Goal: Task Accomplishment & Management: Manage account settings

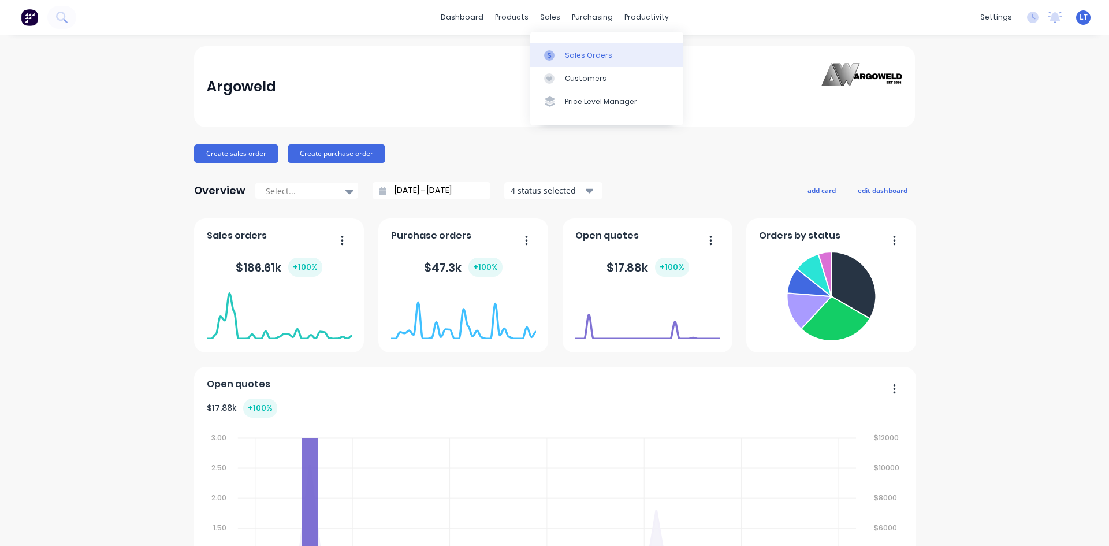
click at [601, 58] on div "Sales Orders" at bounding box center [588, 55] width 47 height 10
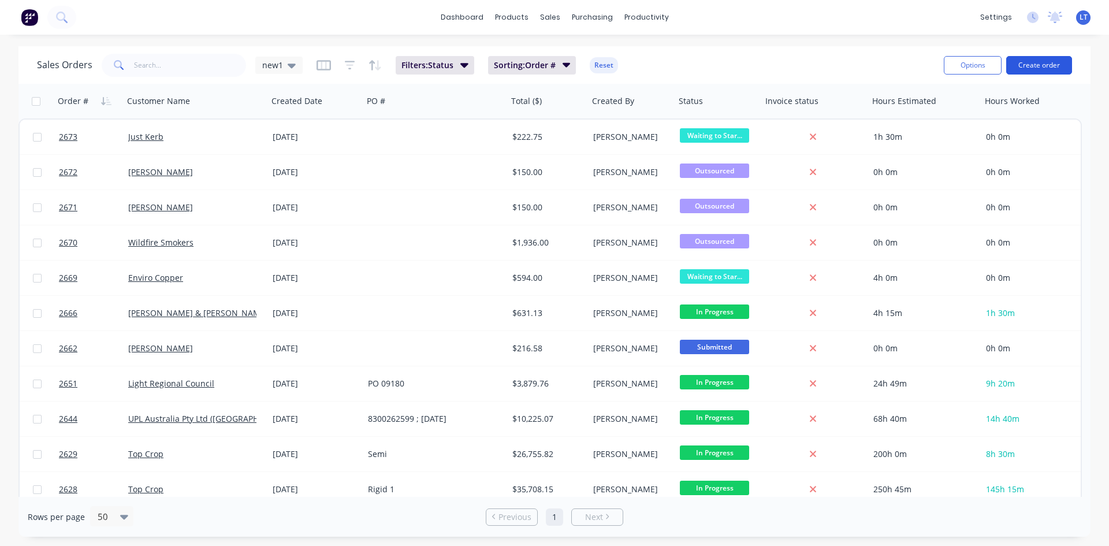
click at [1048, 68] on button "Create order" at bounding box center [1039, 65] width 66 height 18
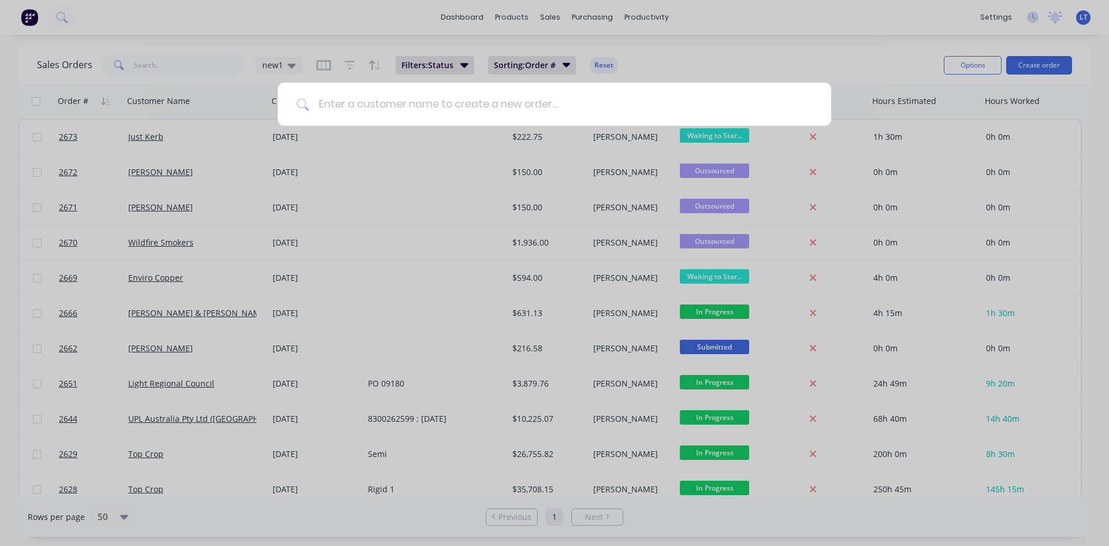
click at [410, 110] on input at bounding box center [561, 104] width 504 height 43
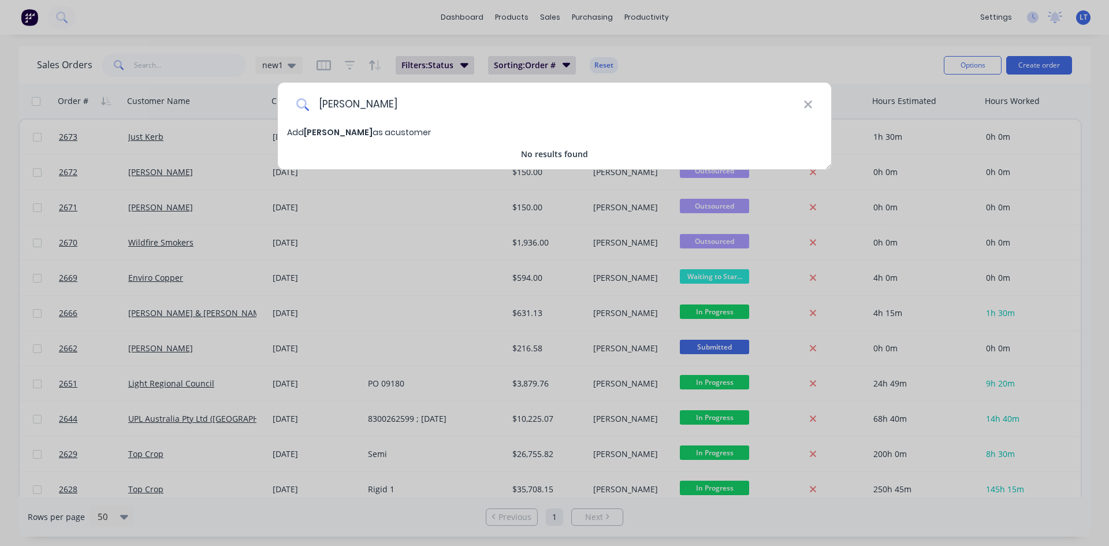
click at [345, 105] on input "Hoggarth" at bounding box center [556, 104] width 494 height 43
click at [368, 105] on input "Hogarth" at bounding box center [556, 104] width 494 height 43
type input "Hogarth CIvil"
click at [344, 131] on span "Hogarth CIvil" at bounding box center [332, 132] width 57 height 12
select select "AU"
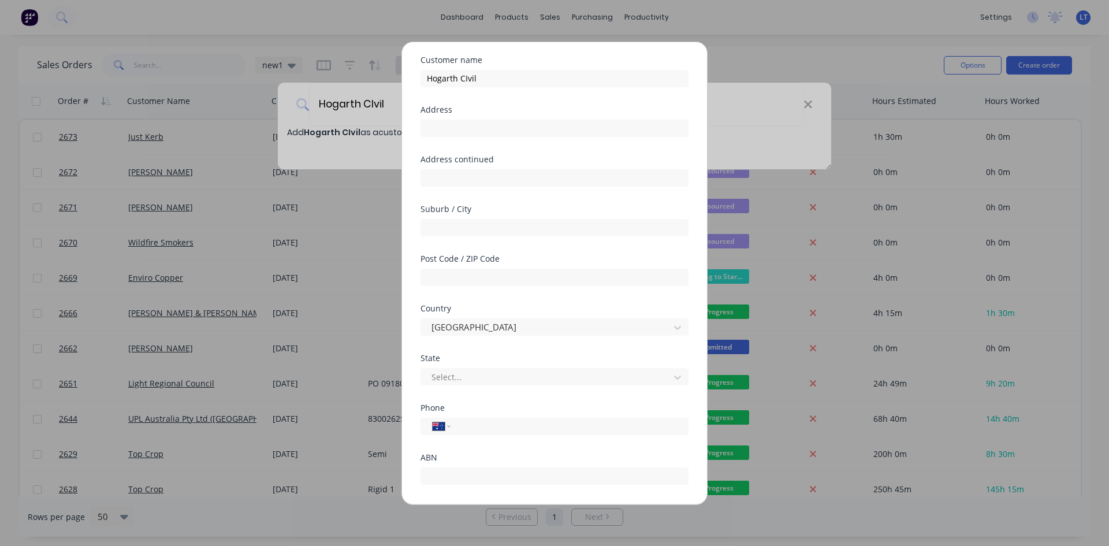
scroll to position [102, 0]
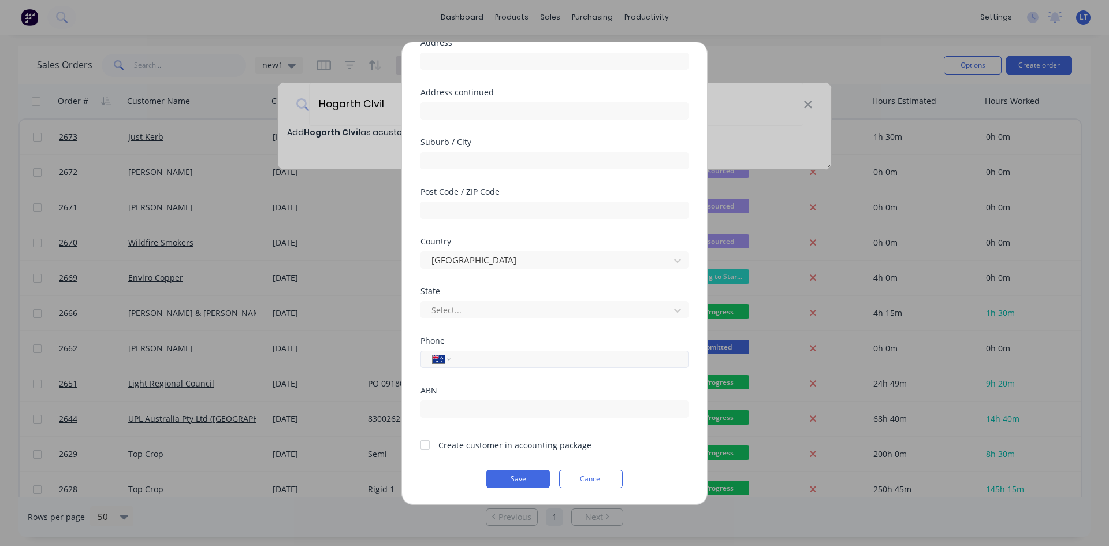
click at [497, 357] on input "tel" at bounding box center [568, 358] width 218 height 13
type input "0447 819 940"
click at [426, 446] on div at bounding box center [425, 444] width 23 height 23
click at [515, 477] on button "Save" at bounding box center [518, 479] width 64 height 18
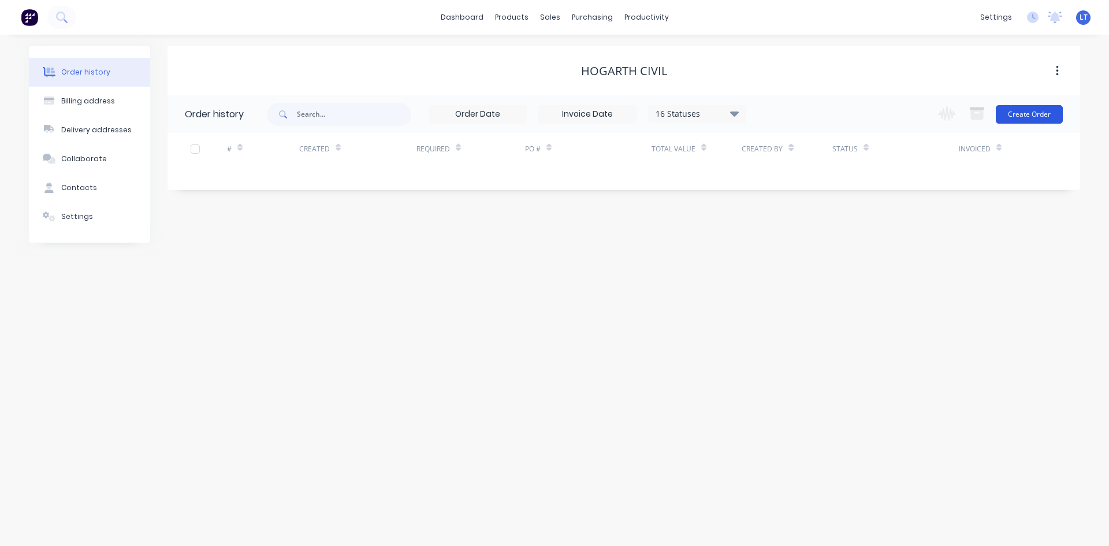
click at [1036, 111] on button "Create Order" at bounding box center [1029, 114] width 67 height 18
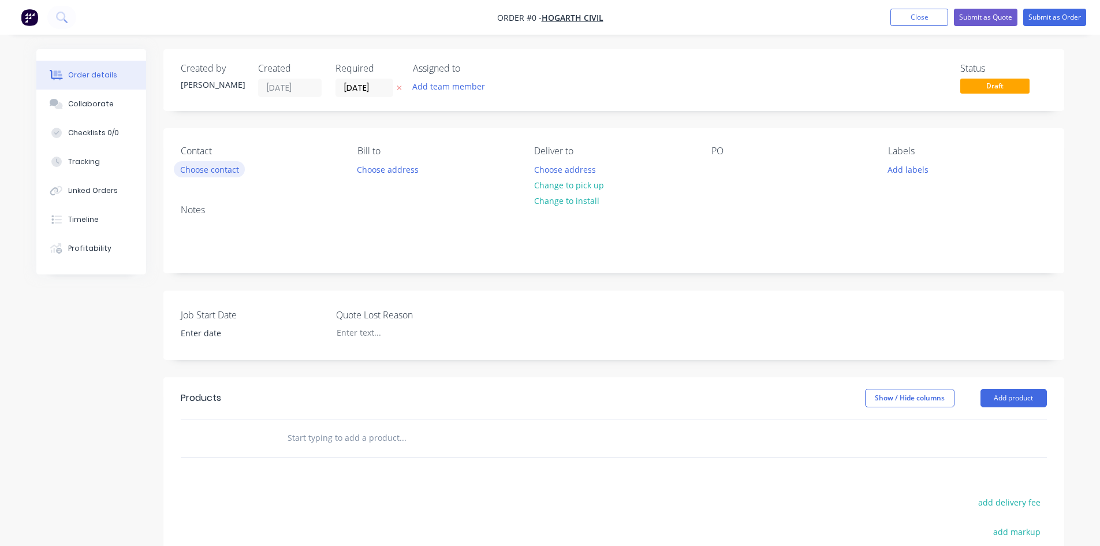
click at [210, 172] on button "Choose contact" at bounding box center [209, 169] width 71 height 16
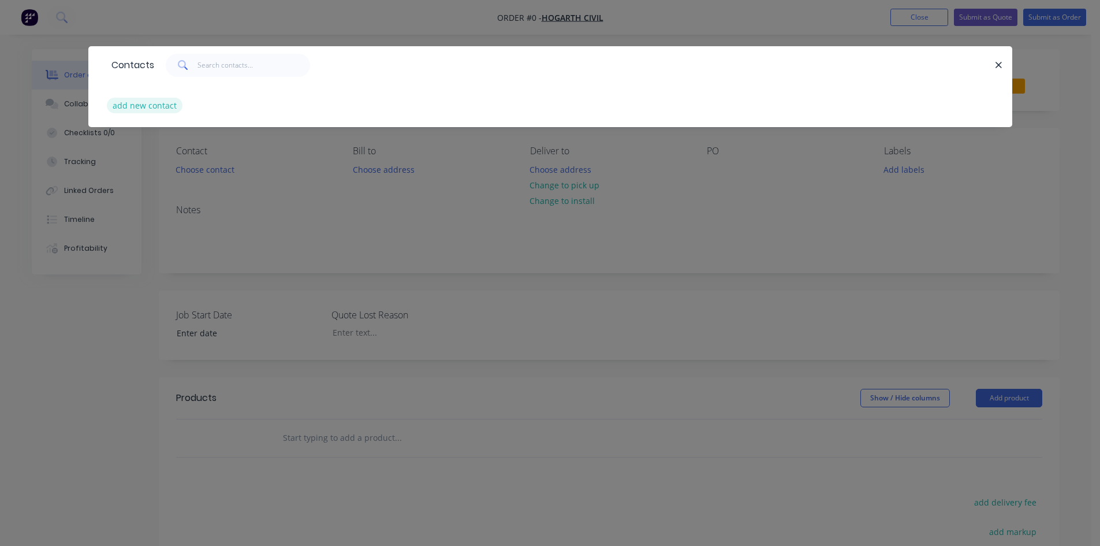
click at [167, 103] on button "add new contact" at bounding box center [145, 106] width 76 height 16
select select "AU"
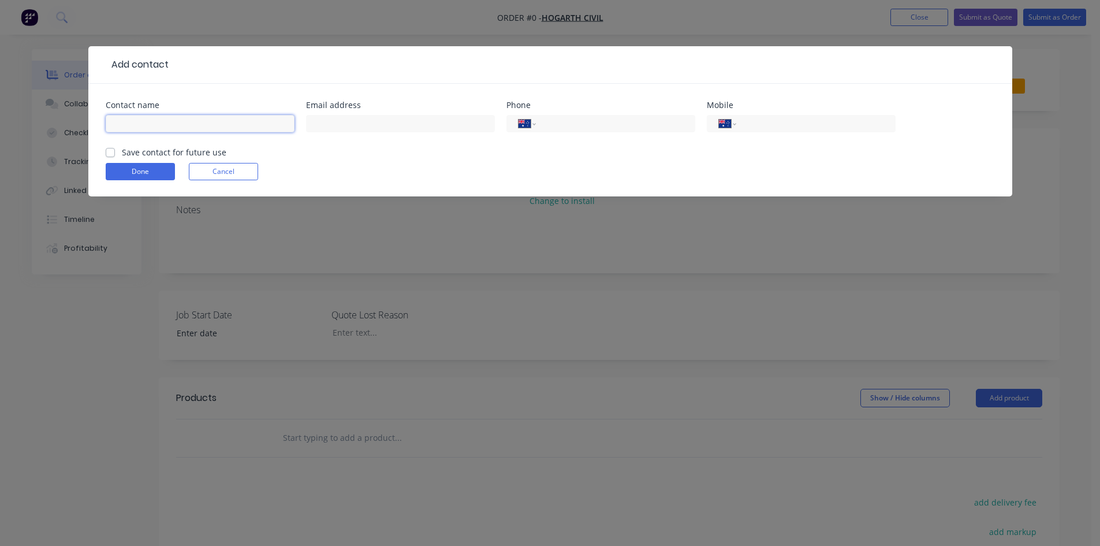
click at [213, 124] on input "text" at bounding box center [200, 123] width 189 height 17
type input "Clay Hogarth"
click at [367, 124] on input "text" at bounding box center [400, 123] width 189 height 17
click at [755, 120] on input "tel" at bounding box center [813, 123] width 139 height 13
type input "0447 819 940"
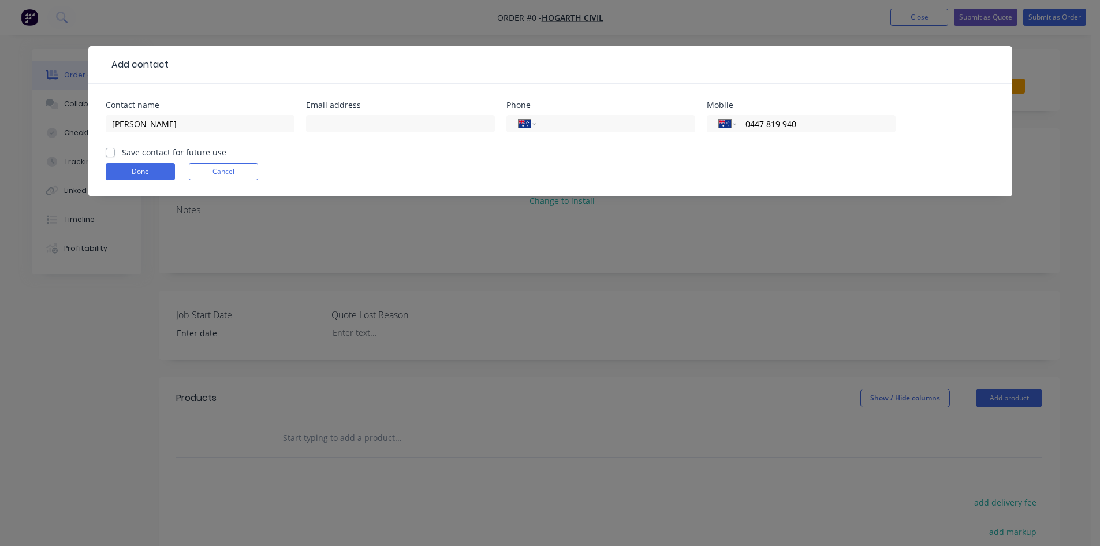
click at [122, 153] on label "Save contact for future use" at bounding box center [174, 152] width 105 height 12
click at [113, 153] on input "Save contact for future use" at bounding box center [110, 151] width 9 height 11
checkbox input "true"
click at [143, 175] on button "Done" at bounding box center [140, 171] width 69 height 17
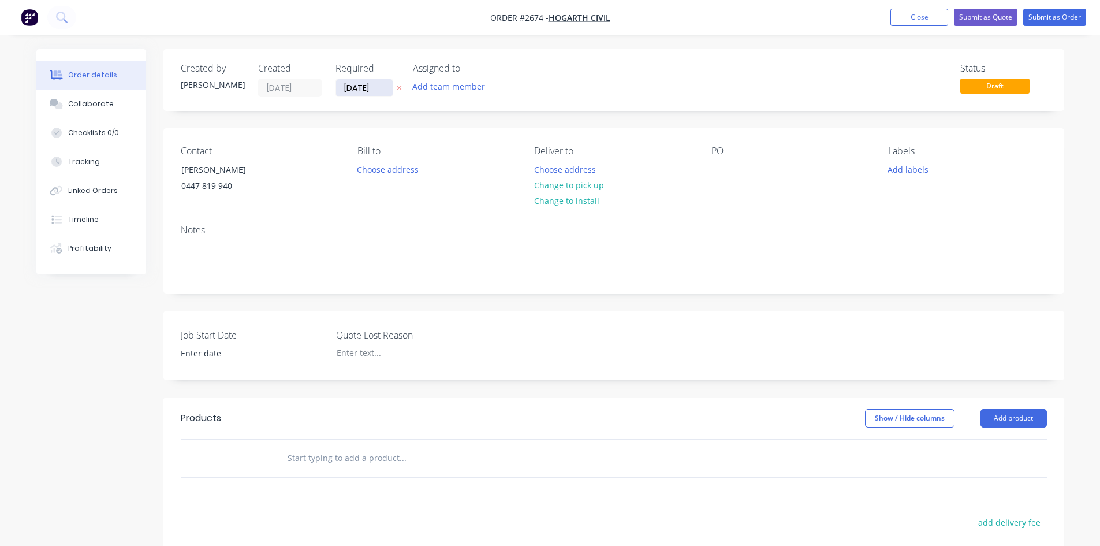
click at [382, 84] on input "24/09/25" at bounding box center [364, 87] width 57 height 17
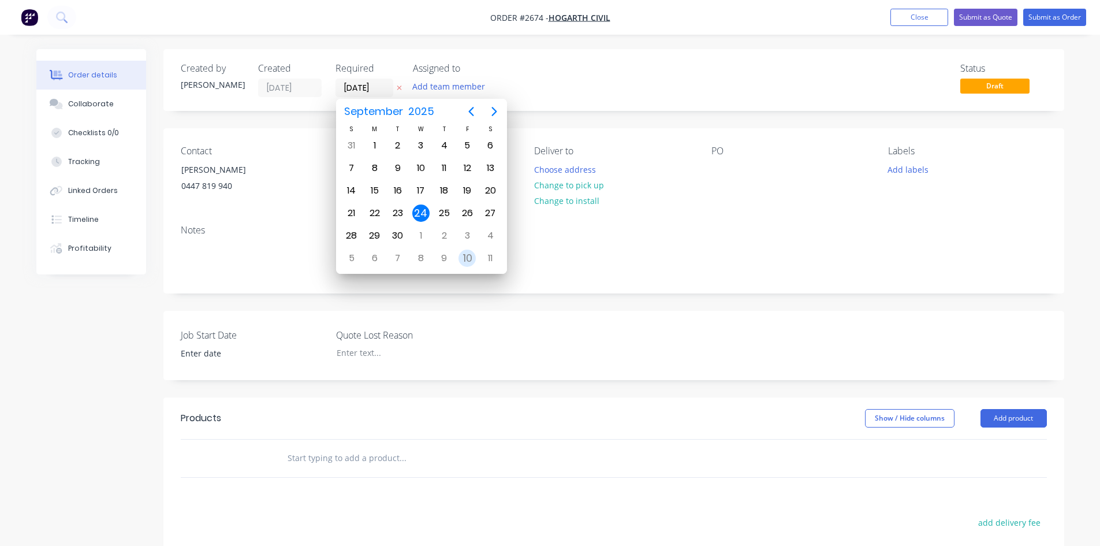
click at [471, 260] on div "10" at bounding box center [467, 257] width 17 height 17
type input "10/10/25"
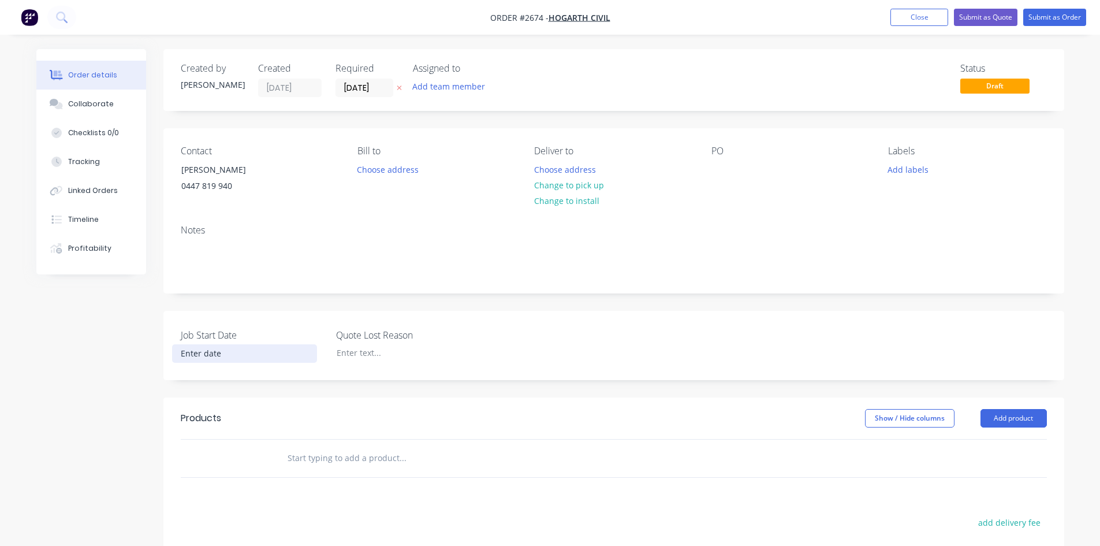
click at [209, 356] on input at bounding box center [245, 353] width 144 height 17
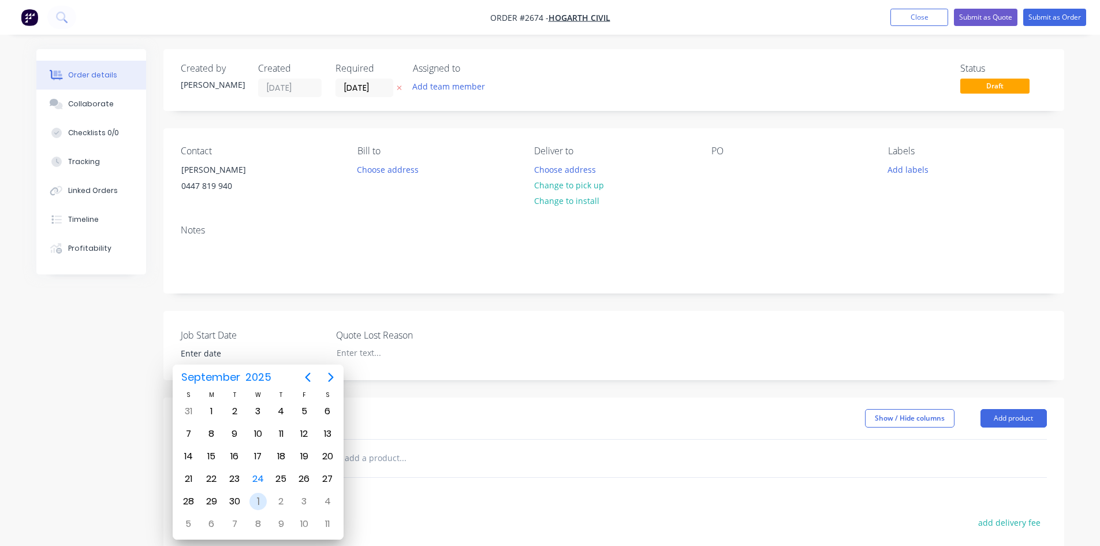
click at [261, 504] on div "1" at bounding box center [257, 501] width 17 height 17
type input "01/10/2025"
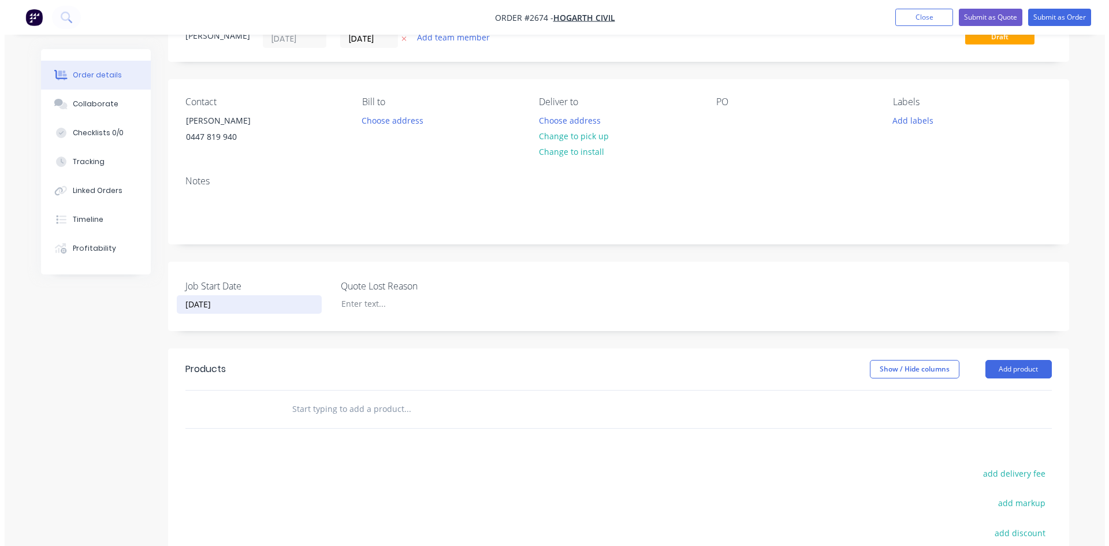
scroll to position [116, 0]
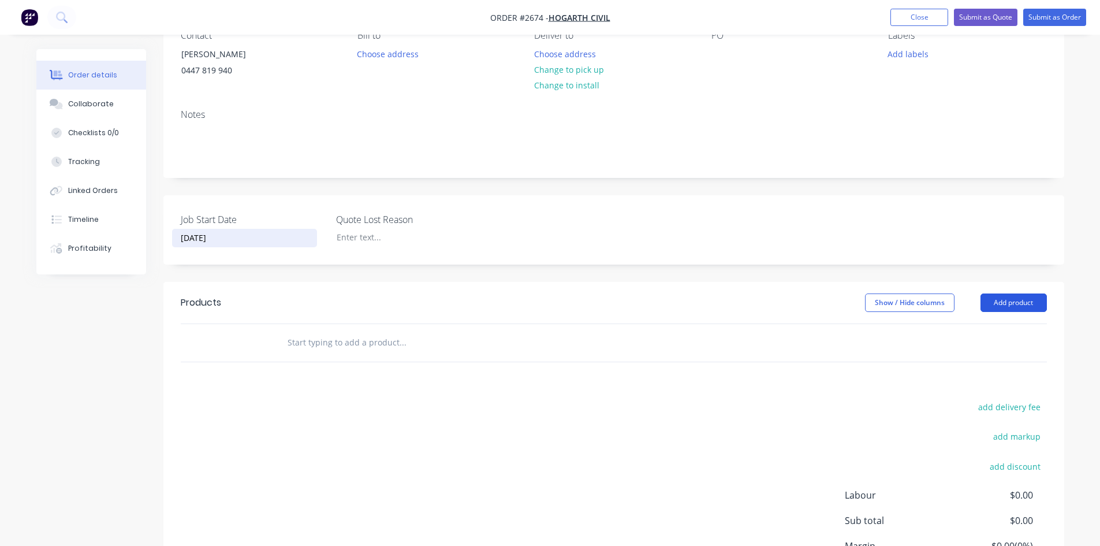
click at [1019, 303] on button "Add product" at bounding box center [1014, 302] width 66 height 18
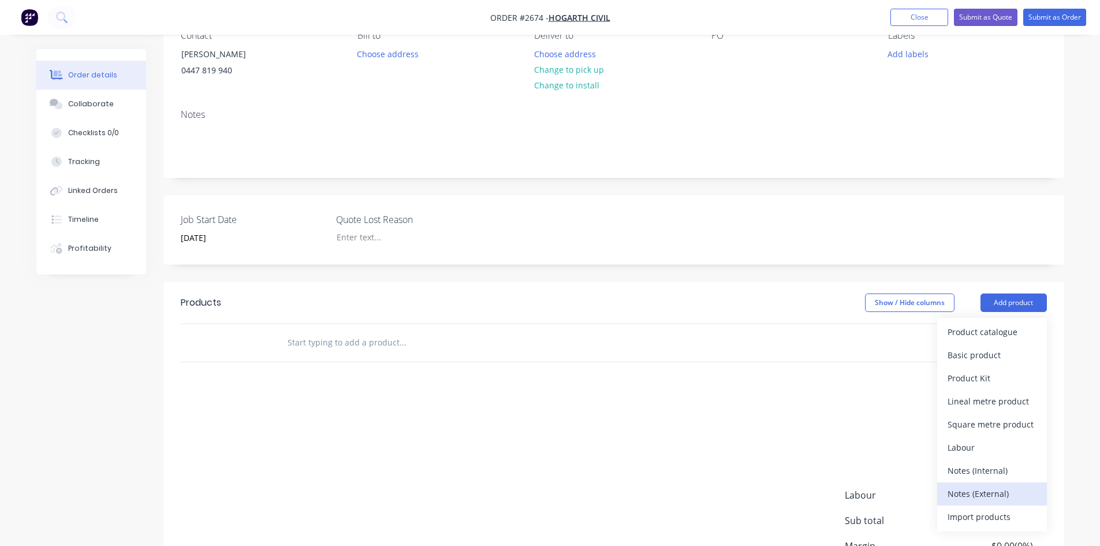
click at [984, 491] on div "Notes (External)" at bounding box center [992, 493] width 89 height 17
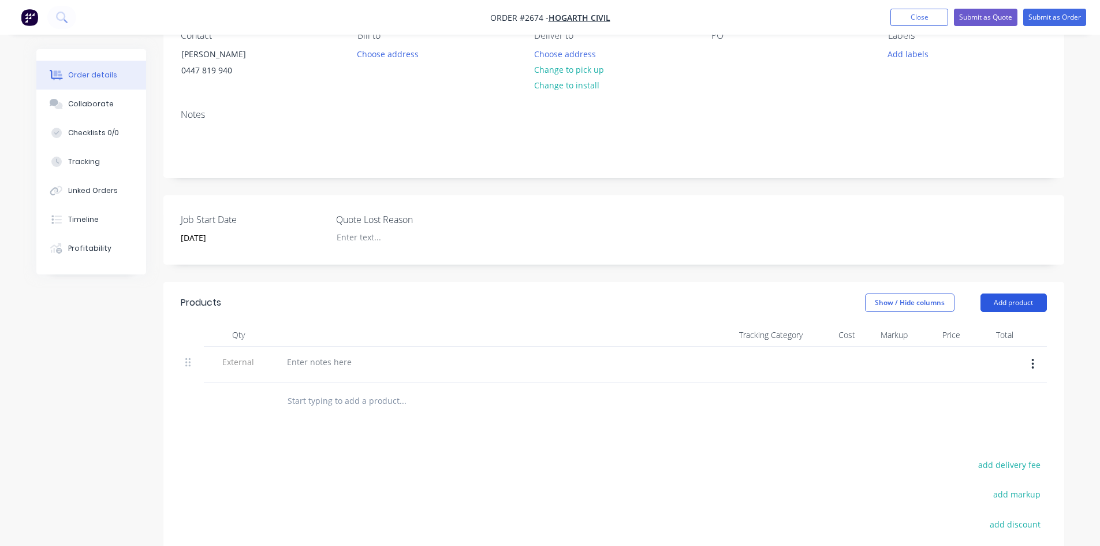
click at [1004, 306] on button "Add product" at bounding box center [1014, 302] width 66 height 18
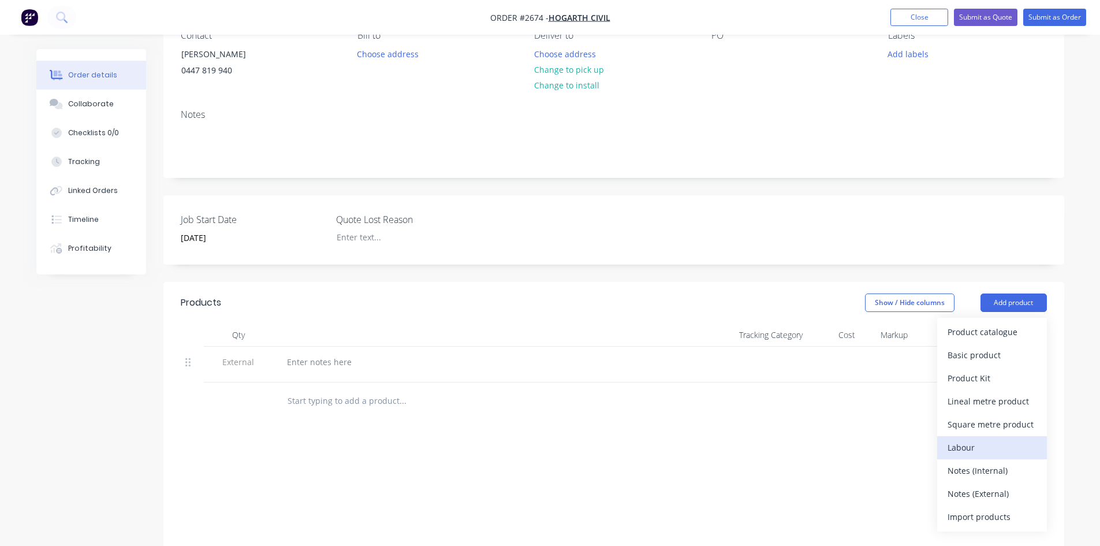
click at [975, 448] on div "Labour" at bounding box center [992, 447] width 89 height 17
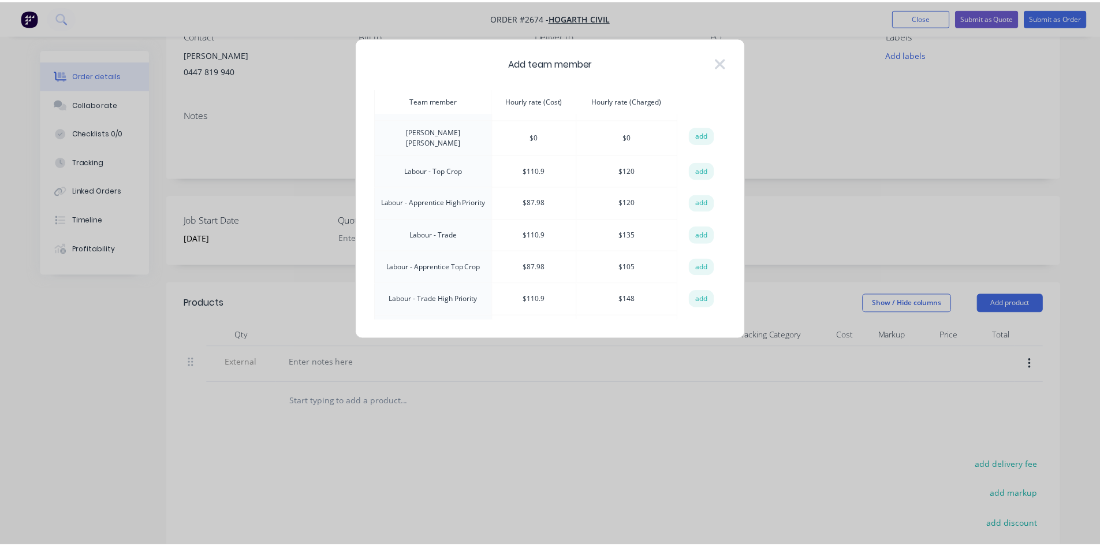
scroll to position [173, 0]
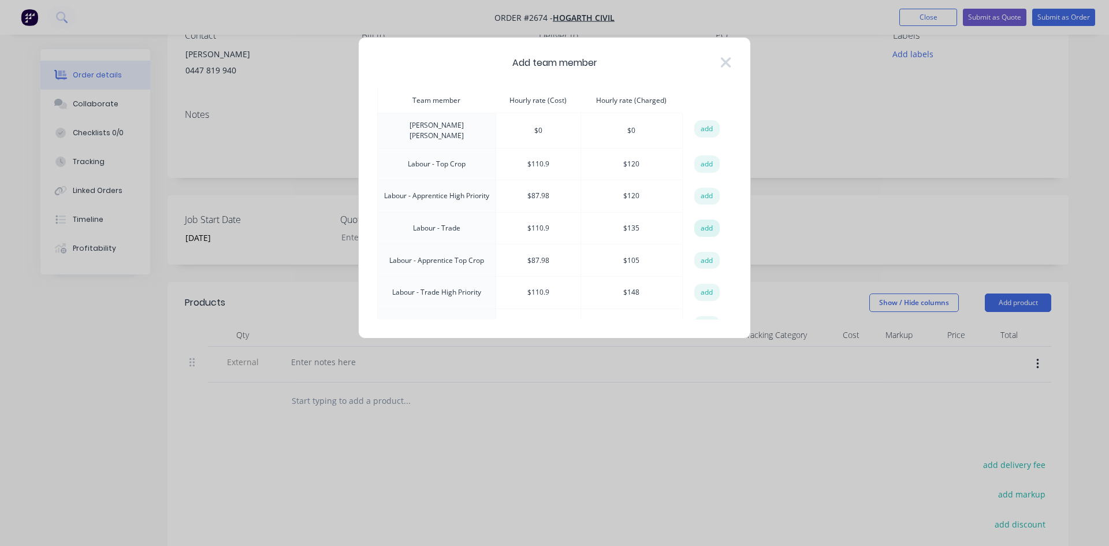
click at [705, 219] on button "add" at bounding box center [706, 227] width 25 height 17
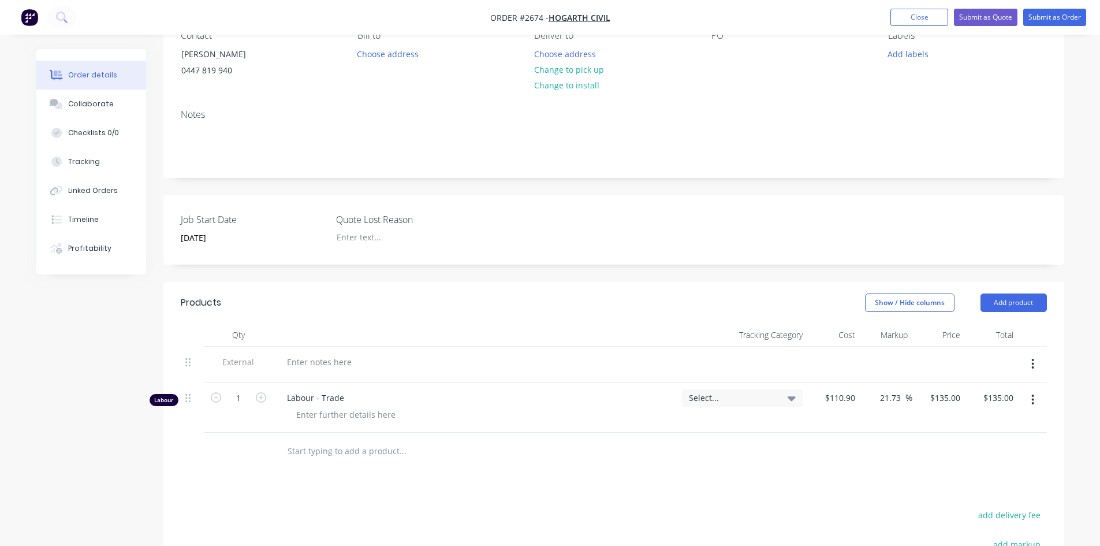
click at [331, 456] on input "text" at bounding box center [402, 451] width 231 height 23
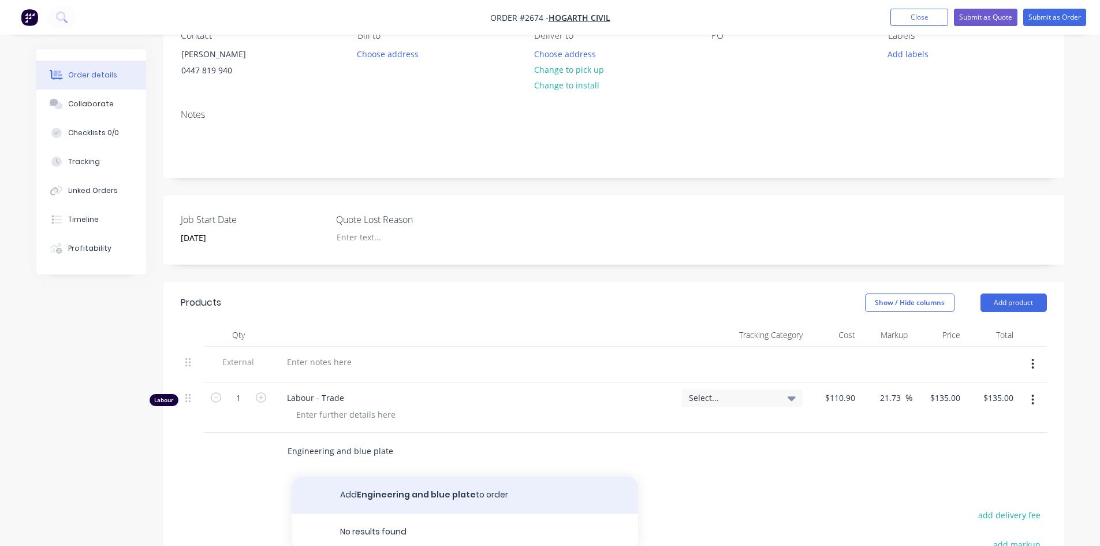
type input "Engineering and blue plate"
click at [429, 496] on button "Add Engineering and blue plate to order" at bounding box center [465, 494] width 347 height 37
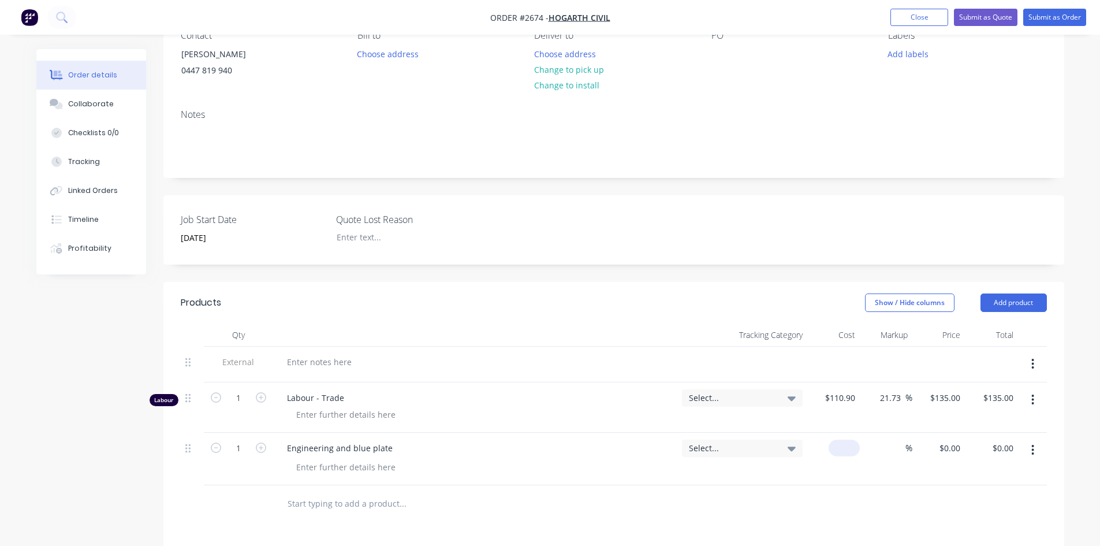
click at [850, 446] on input at bounding box center [846, 448] width 27 height 17
type input "$2,500.00"
click at [891, 440] on div "%" at bounding box center [886, 459] width 53 height 53
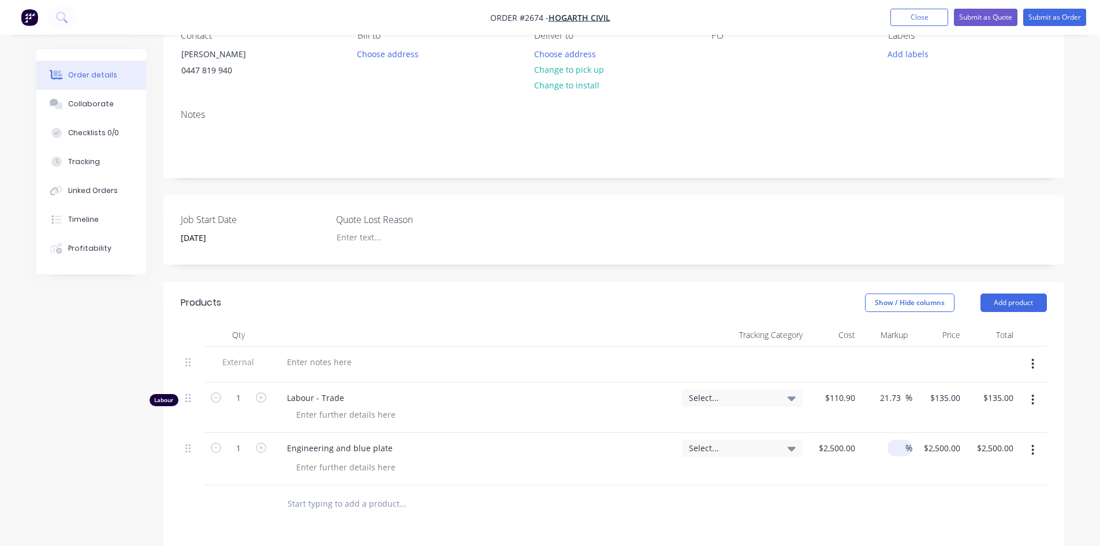
click at [898, 448] on input at bounding box center [898, 448] width 13 height 17
type input "10"
type input "$2,750.00"
click at [910, 517] on div at bounding box center [614, 504] width 866 height 38
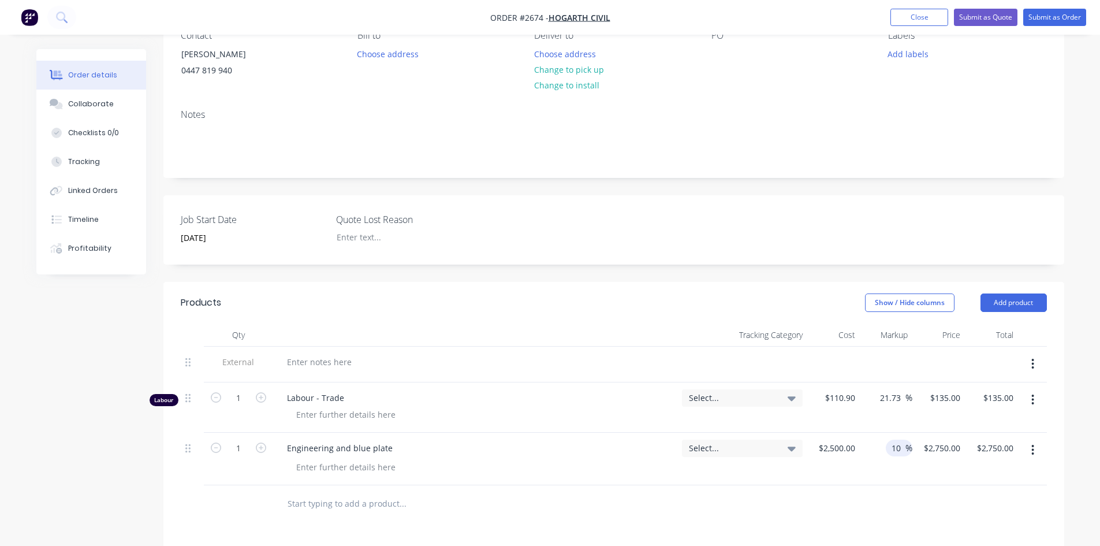
click at [899, 448] on input "10" at bounding box center [898, 448] width 15 height 17
click at [895, 448] on input "10" at bounding box center [898, 448] width 15 height 17
type input "15"
type input "$2,875.00"
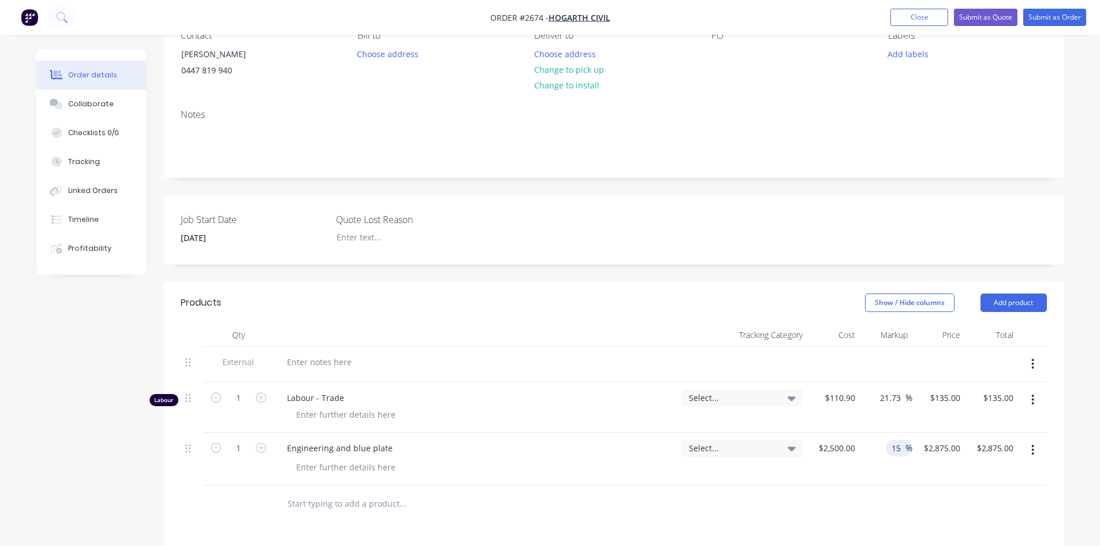
click at [819, 497] on div at bounding box center [614, 504] width 866 height 38
type input "24"
type input "$3,240.00"
click at [549, 315] on header "Products Show / Hide columns Add product" at bounding box center [613, 303] width 901 height 42
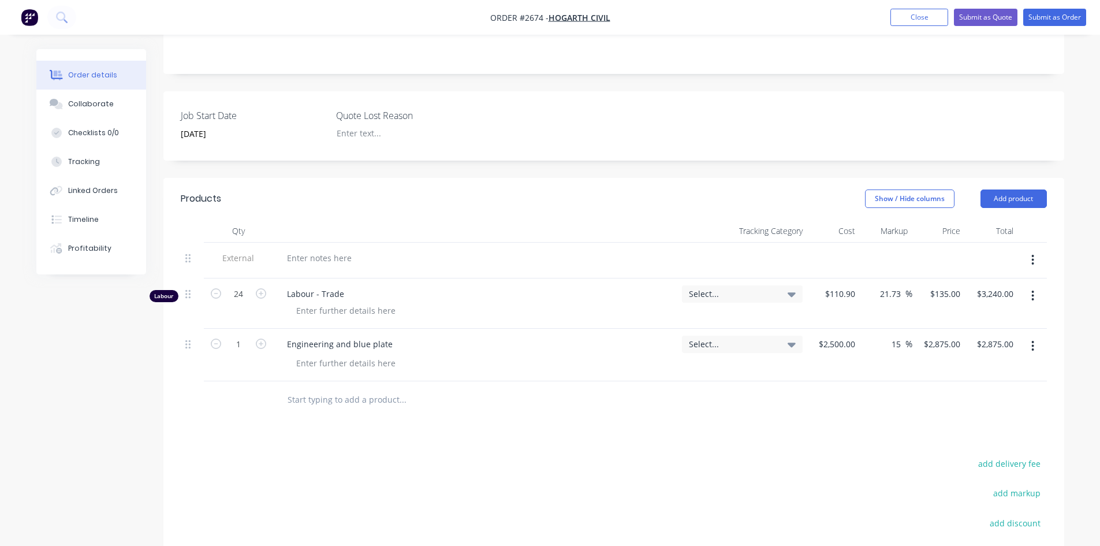
scroll to position [214, 0]
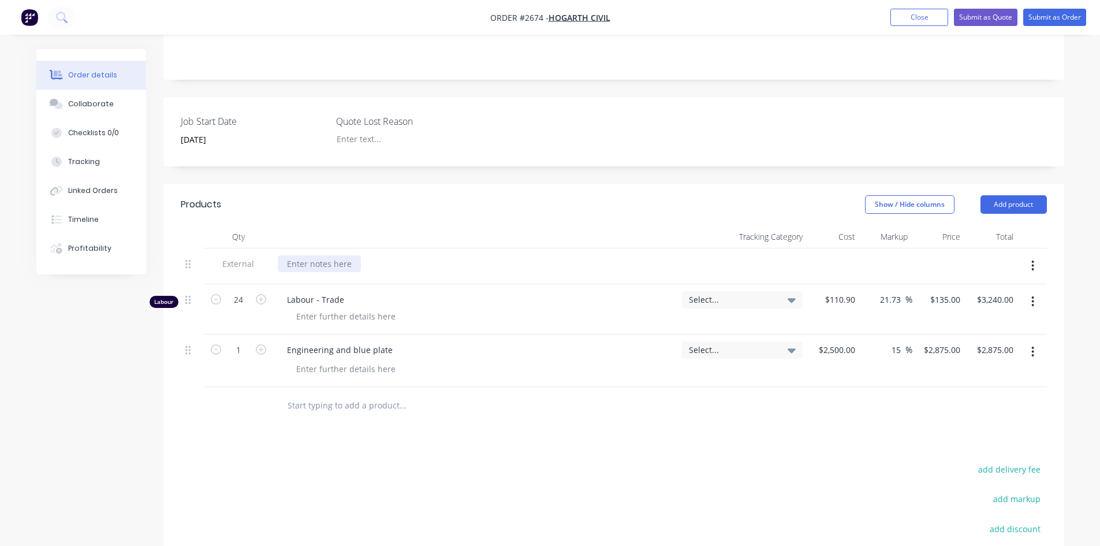
click at [314, 260] on div at bounding box center [319, 263] width 83 height 17
click at [509, 266] on div "Fabricate and fit pintle style towbar to Ford Louisville truck" at bounding box center [400, 263] width 245 height 17
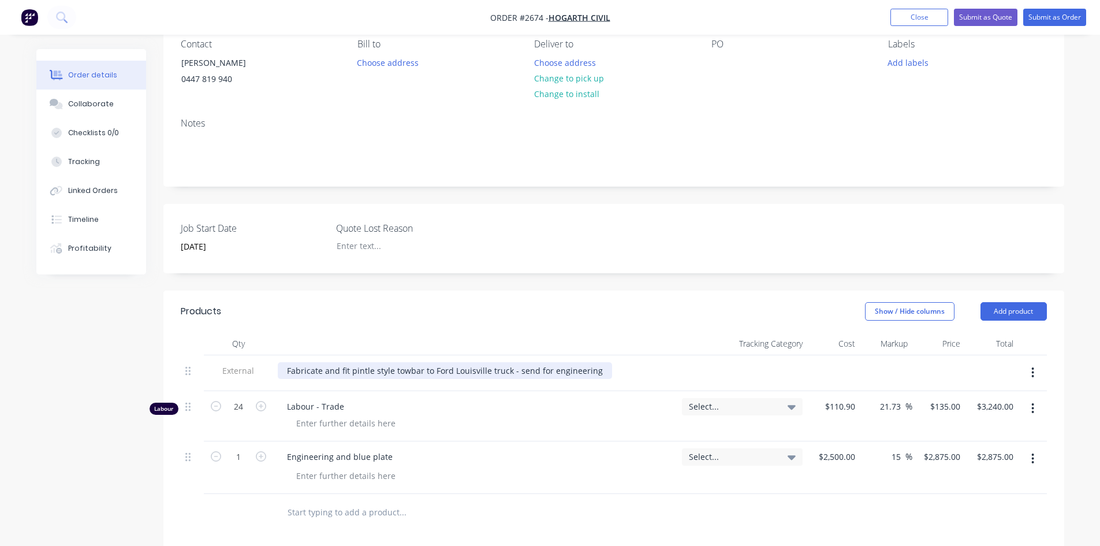
scroll to position [0, 0]
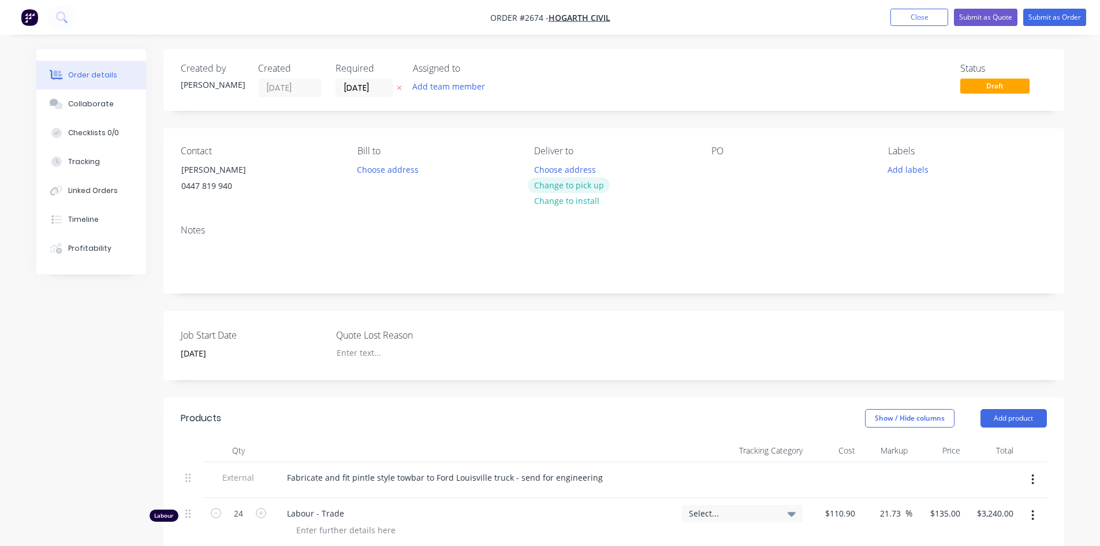
click at [593, 188] on button "Change to pick up" at bounding box center [569, 185] width 82 height 16
click at [1059, 23] on button "Submit as Order" at bounding box center [1054, 17] width 63 height 17
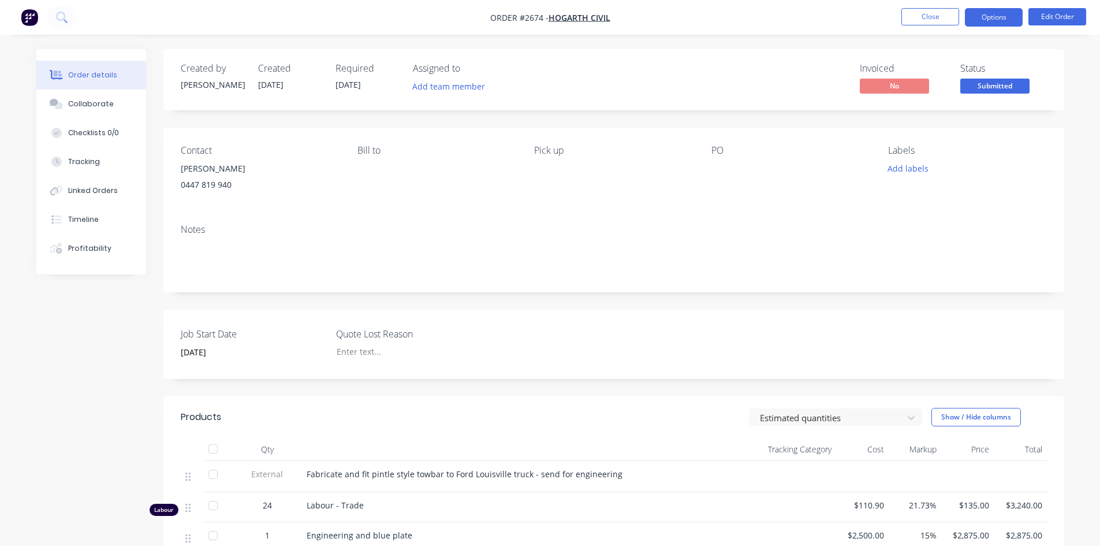
click at [1000, 23] on button "Options" at bounding box center [994, 17] width 58 height 18
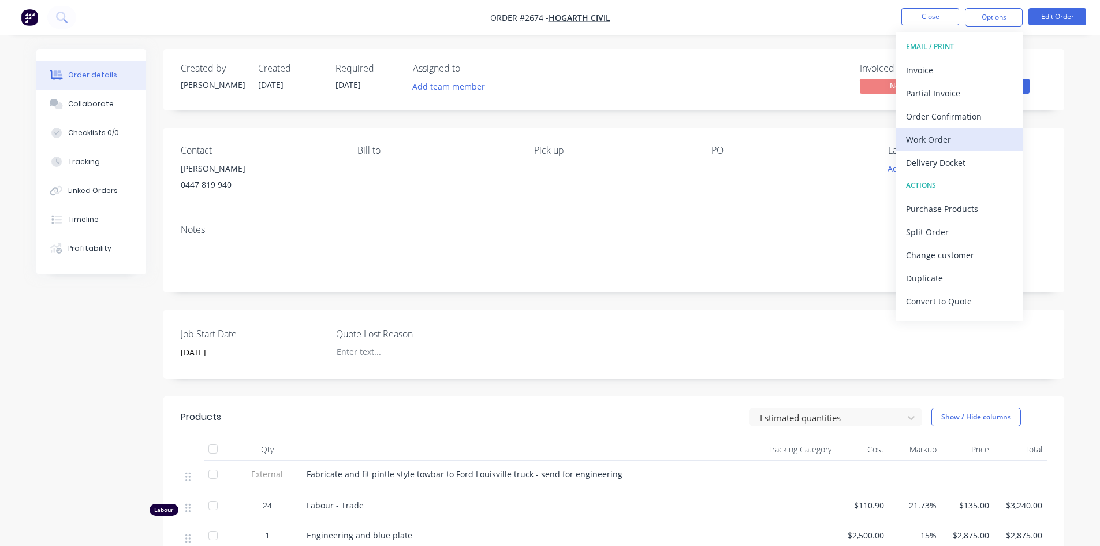
click at [951, 143] on div "Work Order" at bounding box center [959, 139] width 106 height 17
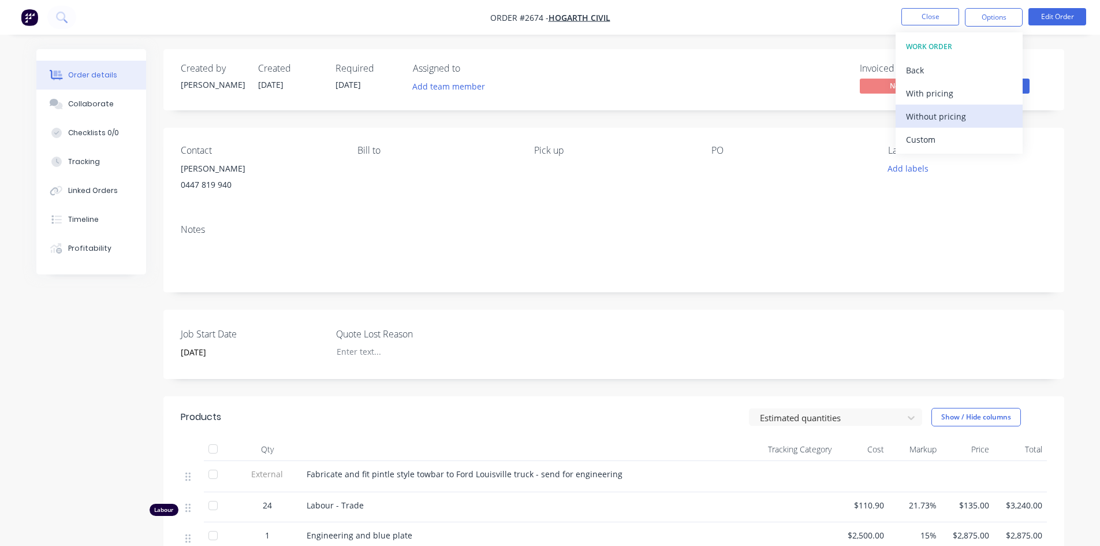
click at [939, 116] on div "Without pricing" at bounding box center [959, 116] width 106 height 17
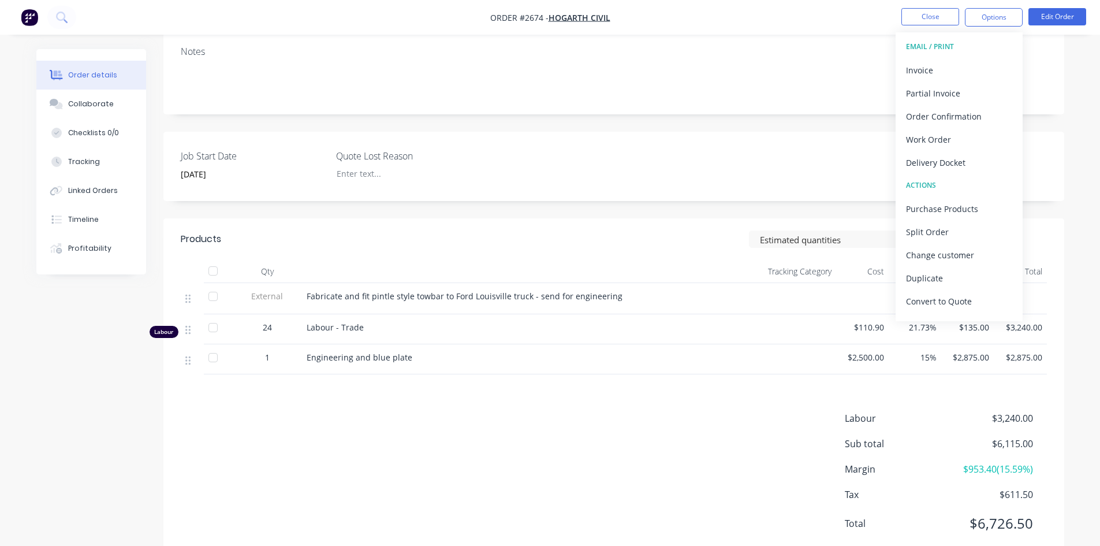
scroll to position [212, 0]
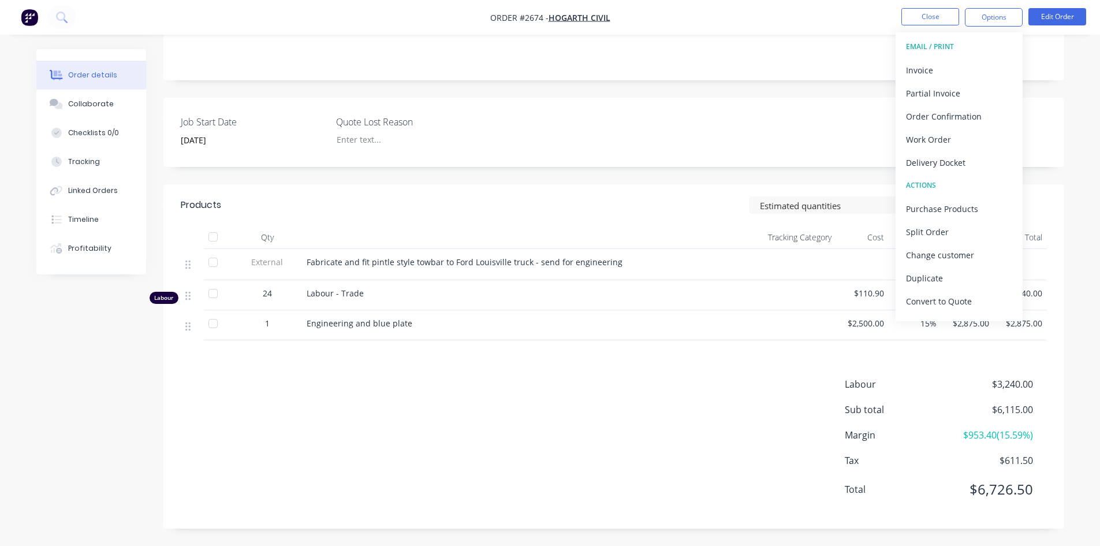
click at [729, 170] on div "Created by Leigh Created 24/09/25 Required 10/10/25 Assigned to Add team member…" at bounding box center [613, 182] width 901 height 691
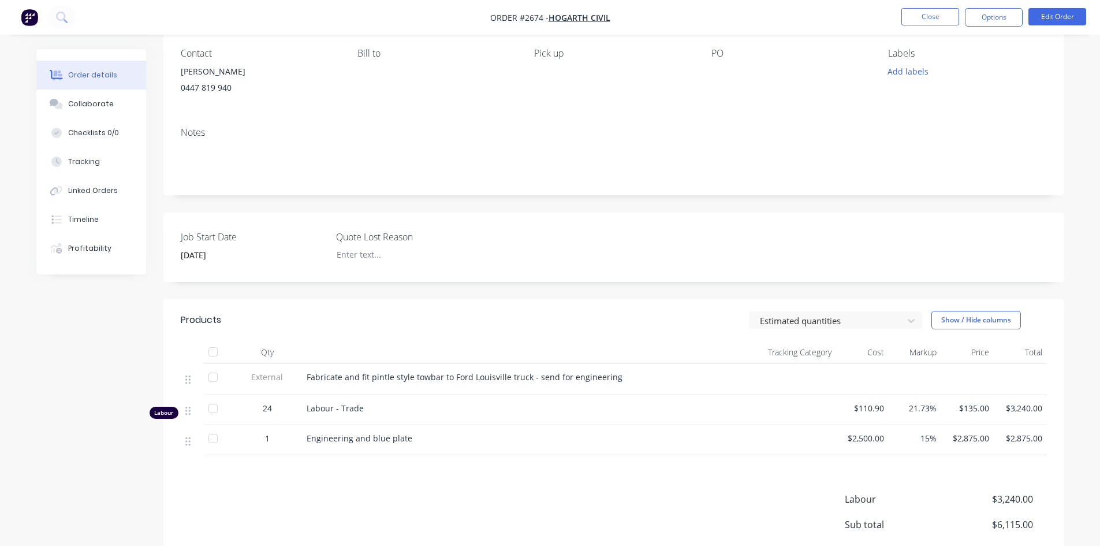
scroll to position [96, 0]
click at [1059, 14] on button "Edit Order" at bounding box center [1058, 16] width 58 height 17
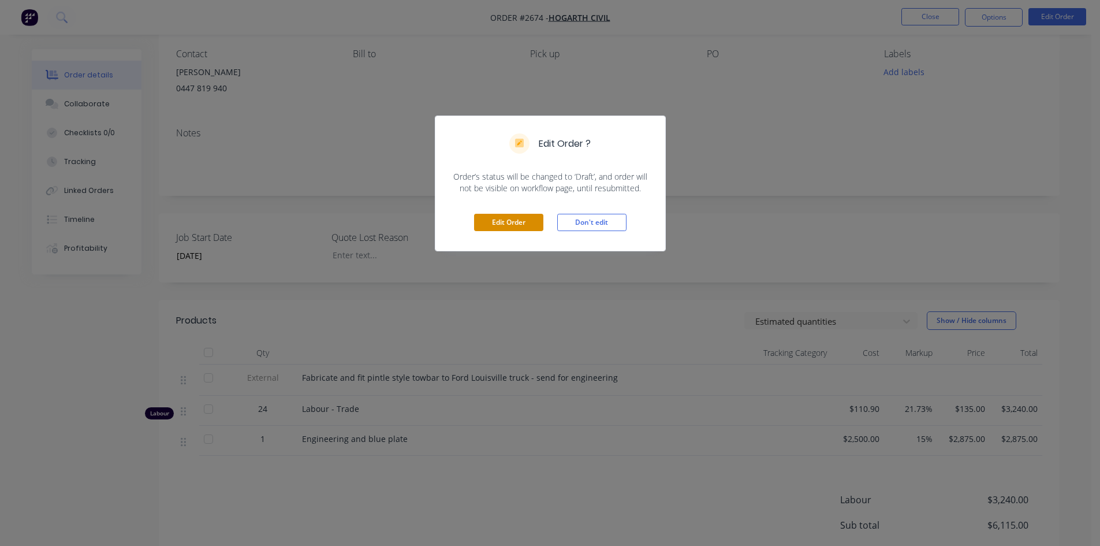
click at [511, 225] on button "Edit Order" at bounding box center [508, 222] width 69 height 17
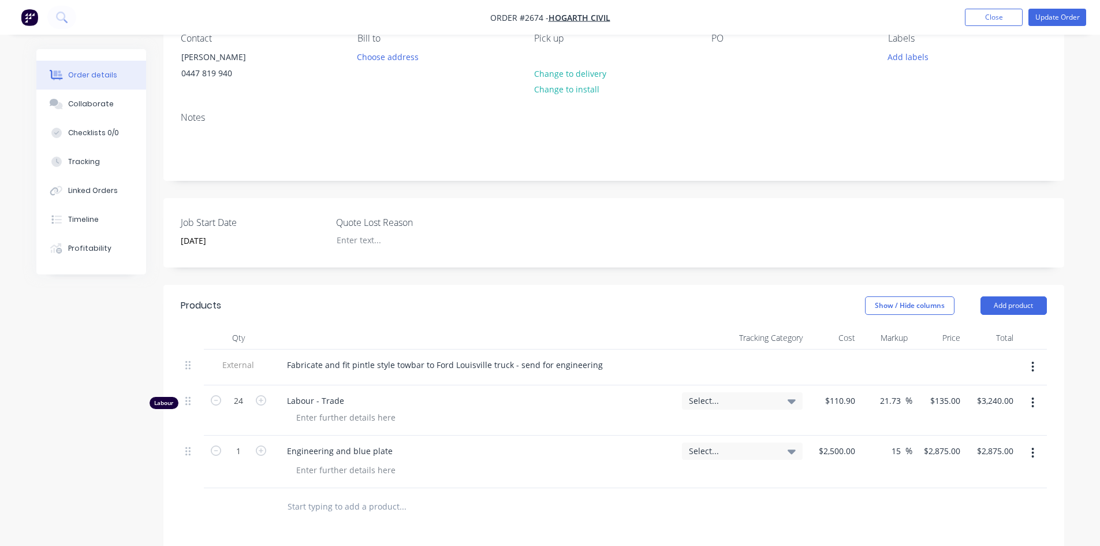
scroll to position [116, 0]
click at [259, 398] on icon "button" at bounding box center [261, 397] width 10 height 10
type input "25"
type input "$3,375.00"
click at [259, 398] on icon "button" at bounding box center [261, 397] width 10 height 10
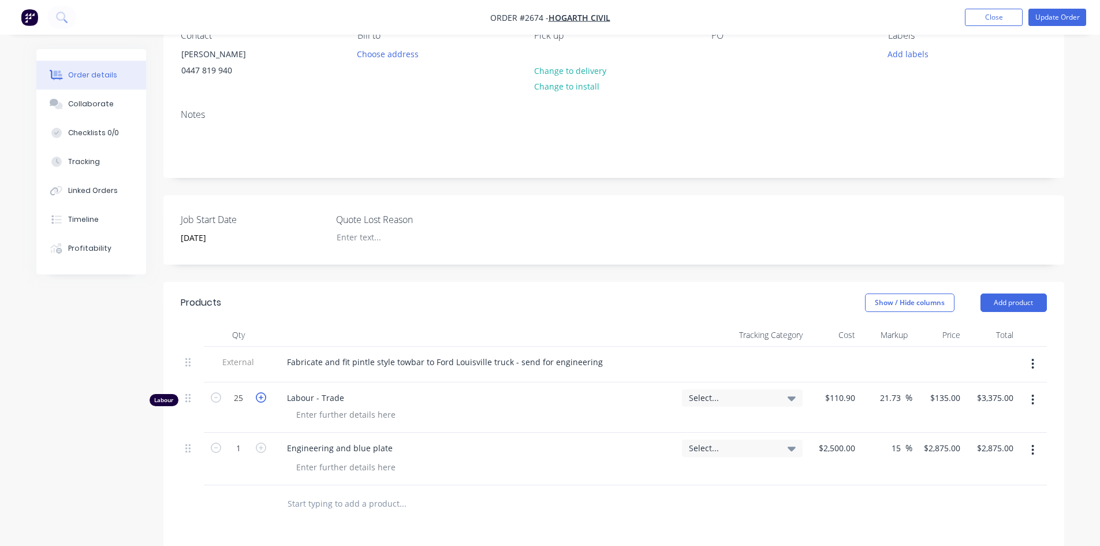
type input "26"
type input "$3,510.00"
click at [259, 398] on icon "button" at bounding box center [261, 397] width 10 height 10
type input "27"
type input "$3,645.00"
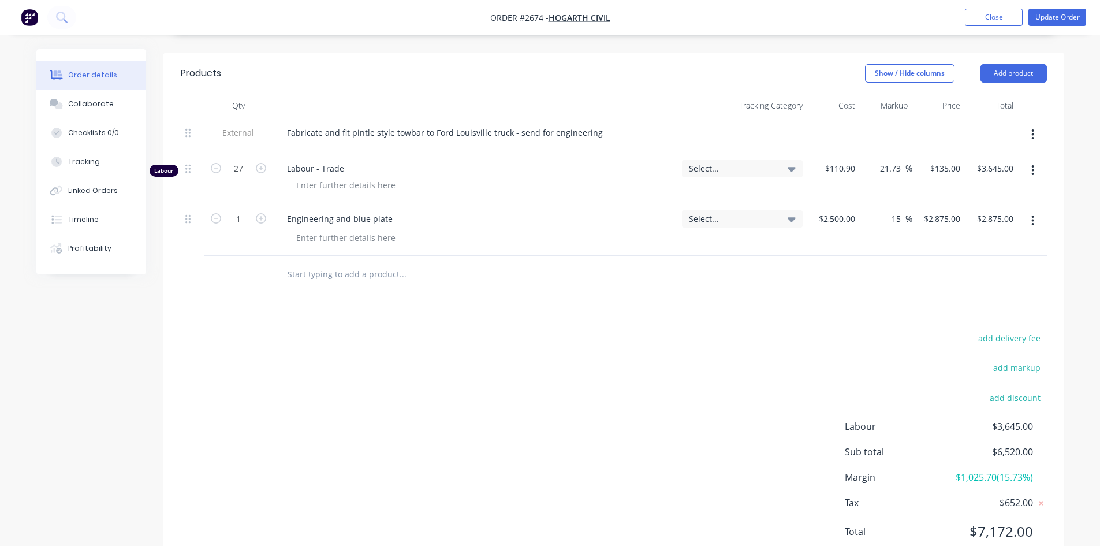
scroll to position [347, 0]
click at [260, 167] on icon "button" at bounding box center [261, 166] width 10 height 10
type input "28"
type input "$3,780.00"
click at [260, 167] on icon "button" at bounding box center [261, 166] width 10 height 10
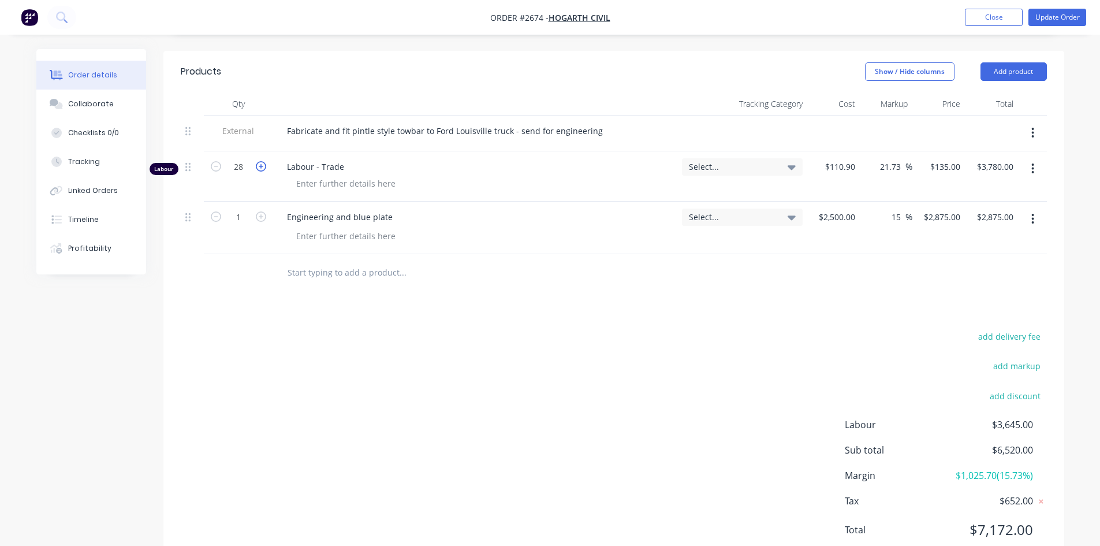
type input "29"
type input "$3,915.00"
click at [260, 167] on icon "button" at bounding box center [261, 166] width 10 height 10
type input "30"
type input "$4,050.00"
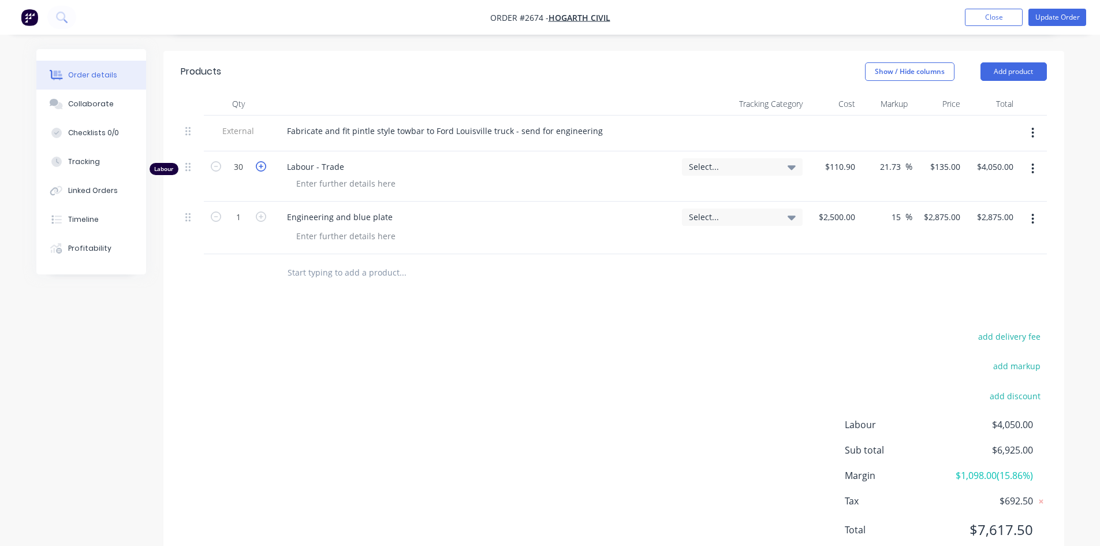
click at [260, 167] on icon "button" at bounding box center [261, 166] width 10 height 10
type input "31"
type input "$4,185.00"
click at [260, 167] on icon "button" at bounding box center [261, 166] width 10 height 10
type input "32"
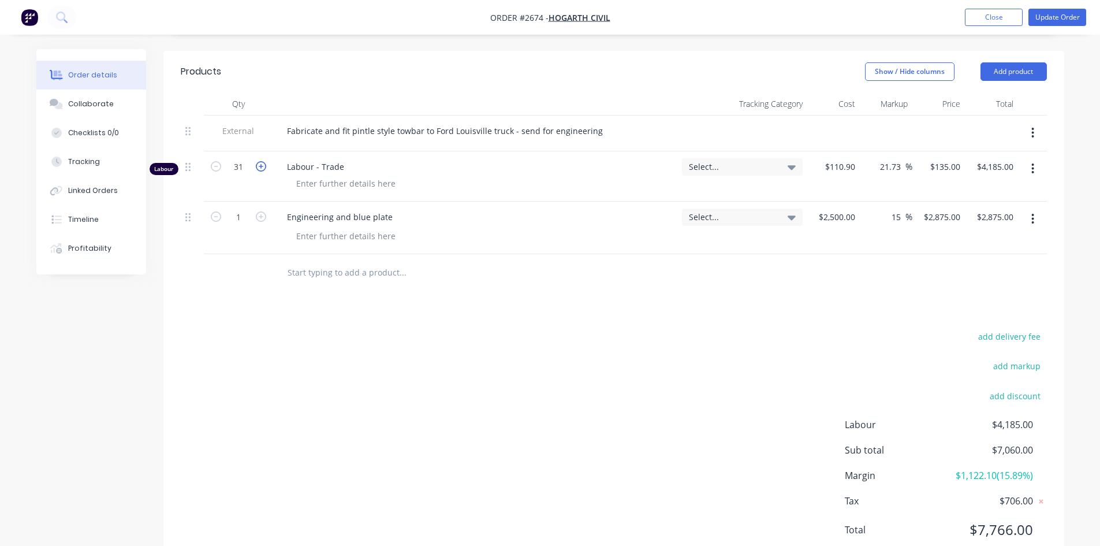
type input "$4,320.00"
click at [215, 165] on icon "button" at bounding box center [216, 166] width 10 height 10
type input "31"
type input "$4,185.00"
click at [215, 165] on icon "button" at bounding box center [216, 166] width 10 height 10
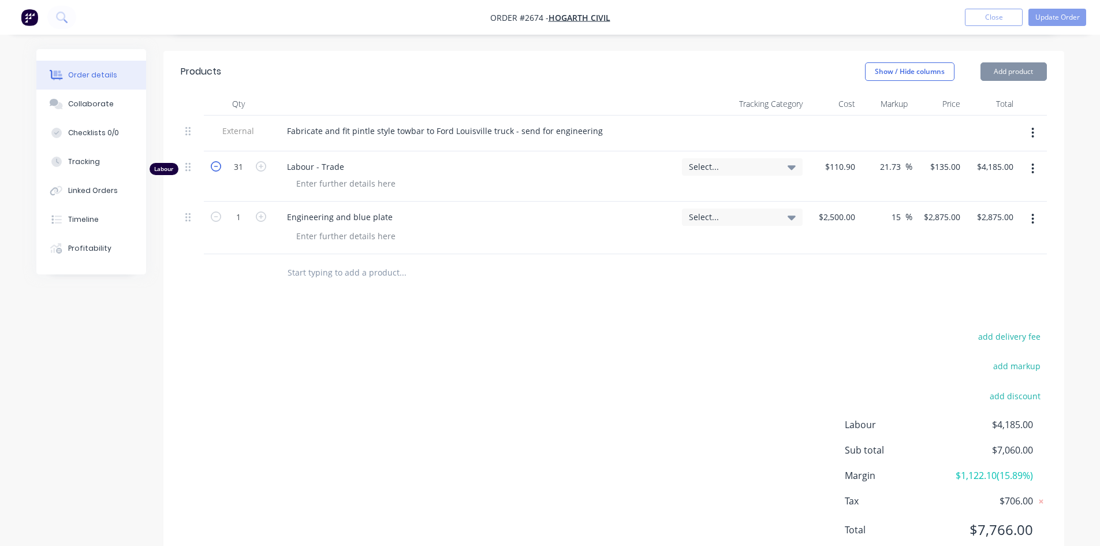
type input "30"
type input "$4,050.00"
click at [215, 169] on icon "button" at bounding box center [216, 166] width 10 height 10
type input "29"
type input "$3,915.00"
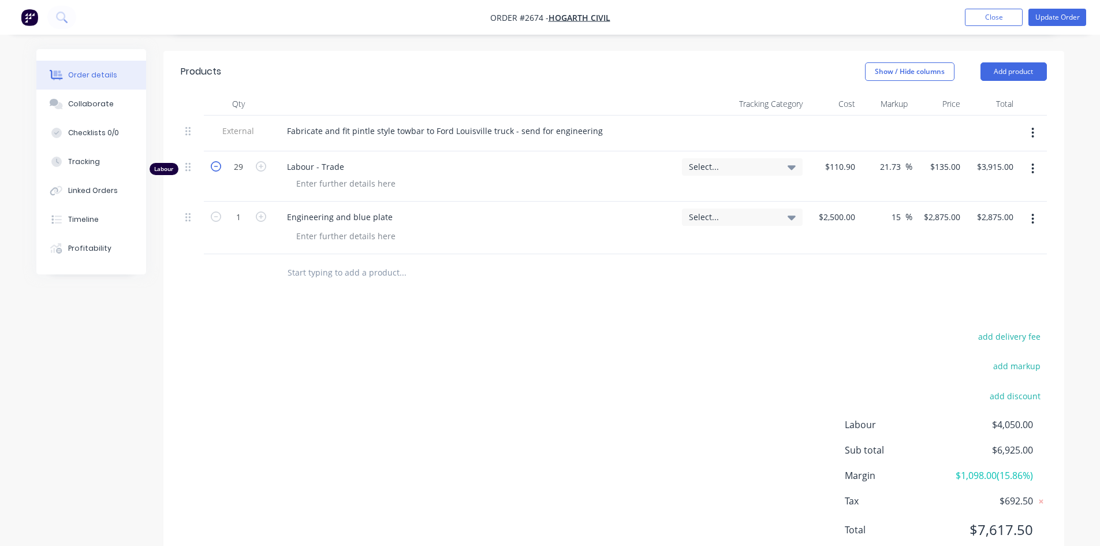
click at [215, 169] on icon "button" at bounding box center [216, 166] width 10 height 10
type input "28"
type input "$3,780.00"
click at [215, 169] on icon "button" at bounding box center [216, 166] width 10 height 10
type input "27"
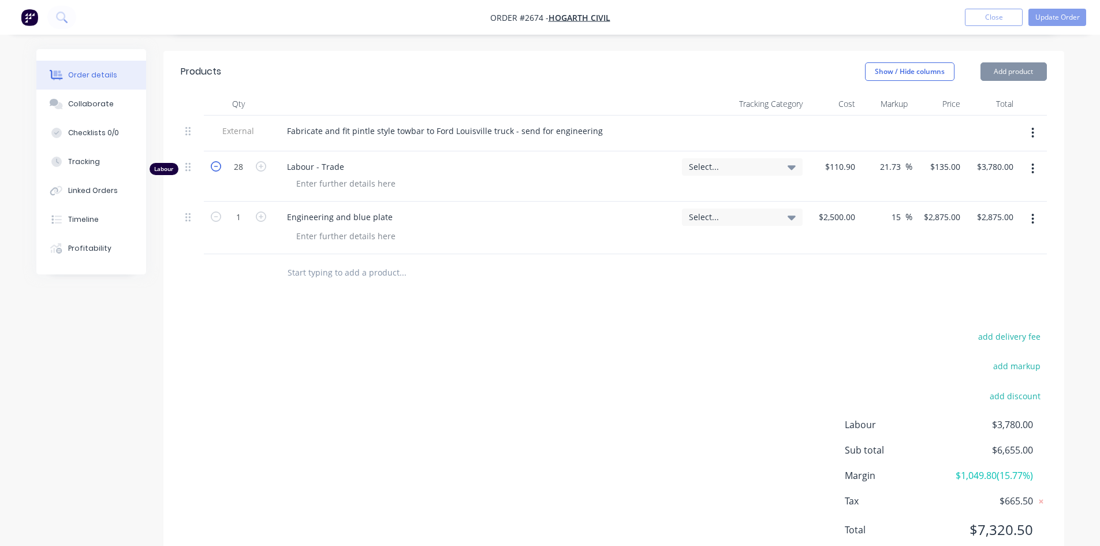
type input "$3,645.00"
click at [215, 169] on icon "button" at bounding box center [216, 166] width 10 height 10
type input "26"
type input "$3,510.00"
click at [313, 276] on input "text" at bounding box center [402, 272] width 231 height 23
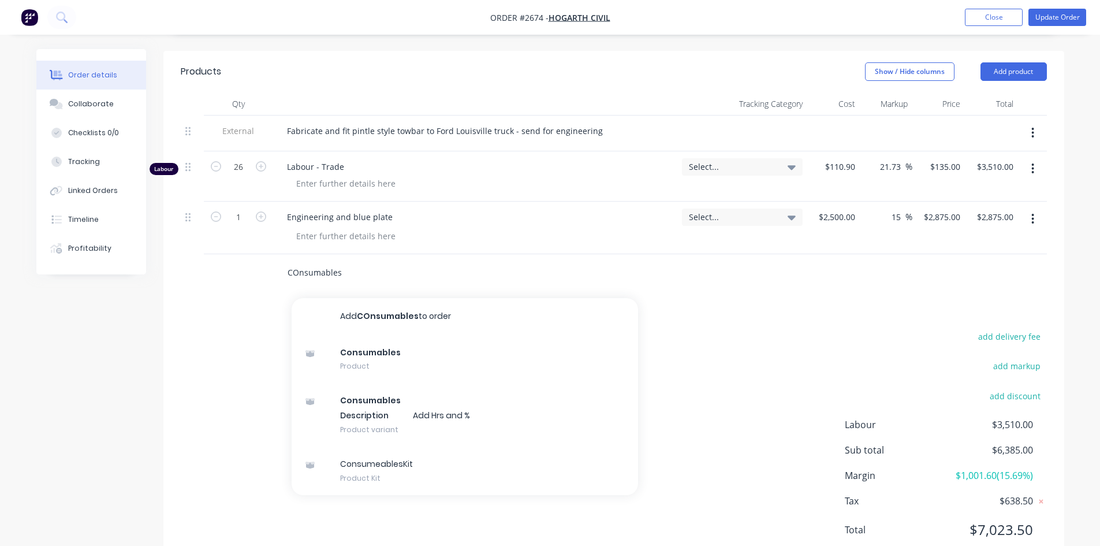
click at [302, 270] on input "COnsumables" at bounding box center [402, 272] width 231 height 23
click at [296, 272] on input "COnsumables" at bounding box center [402, 272] width 231 height 23
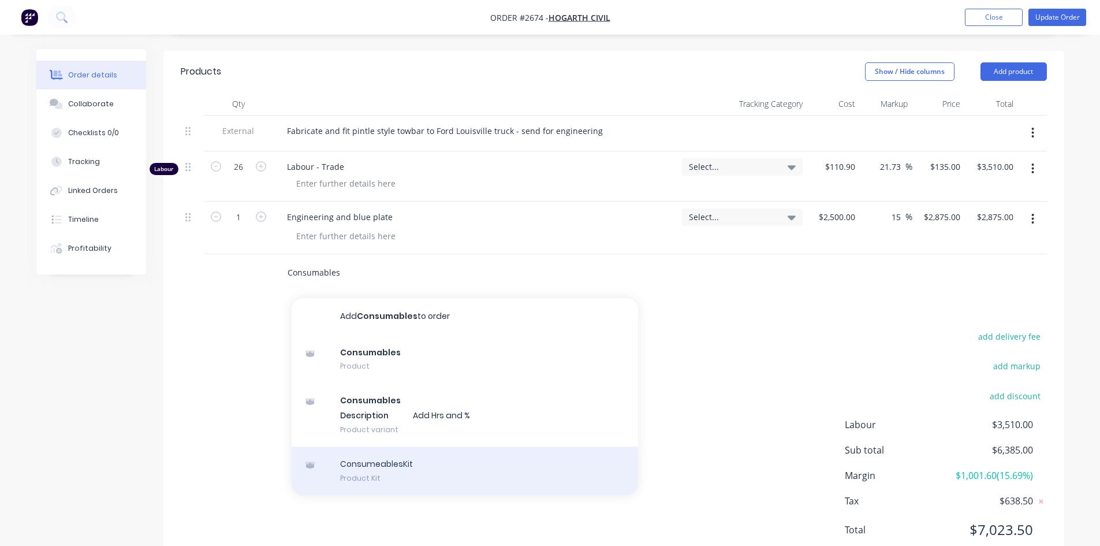
type input "Consumables"
click at [382, 466] on div "ConsumeablesKit Product Kit" at bounding box center [465, 470] width 347 height 49
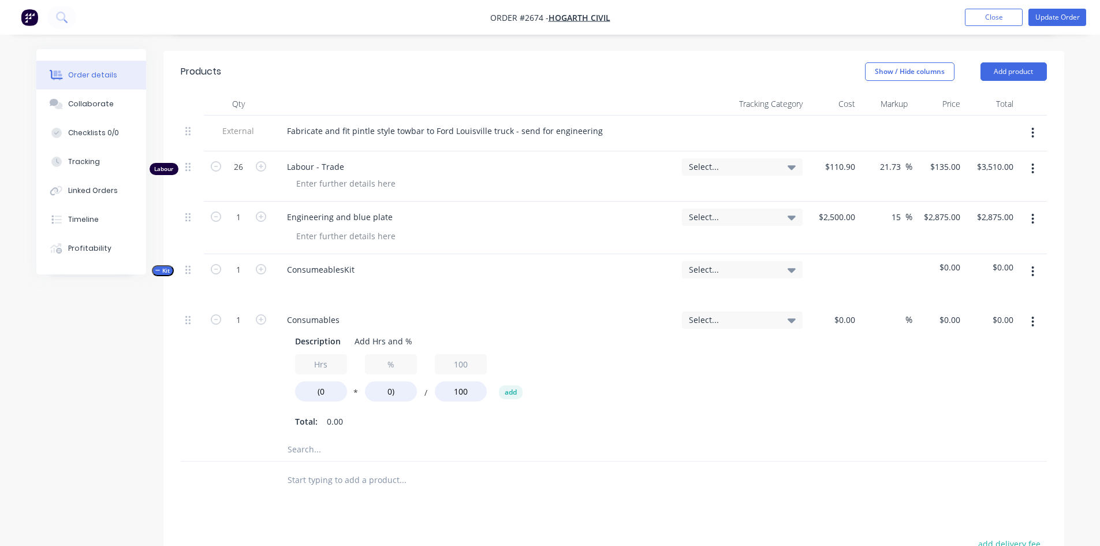
click at [1033, 322] on icon "button" at bounding box center [1033, 321] width 2 height 10
click at [986, 406] on div "Delete" at bounding box center [992, 398] width 89 height 17
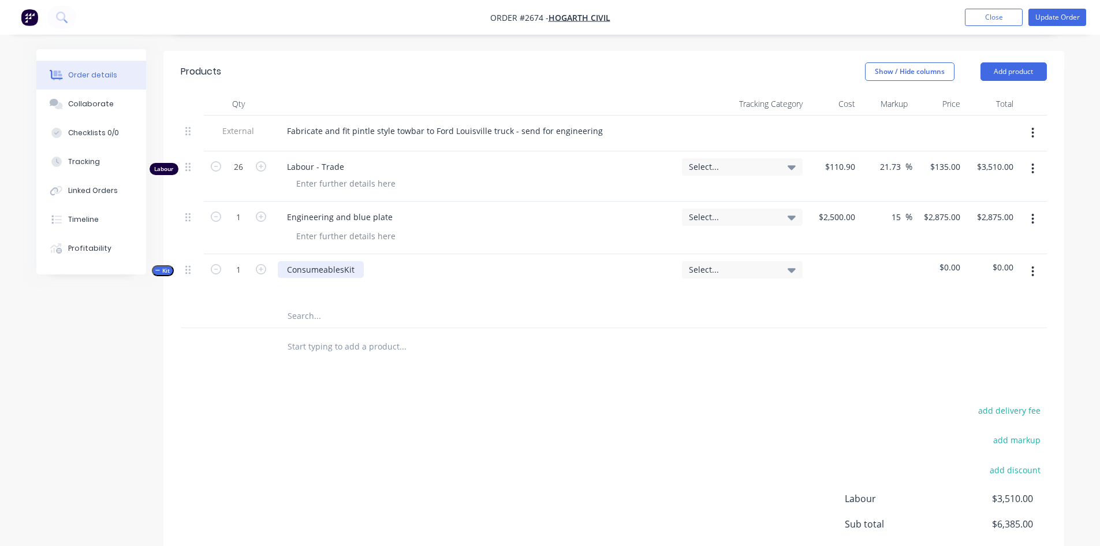
click at [355, 269] on div "ConsumeablesKit" at bounding box center [321, 269] width 86 height 17
click at [794, 319] on div at bounding box center [614, 316] width 866 height 24
click at [954, 261] on span "$0.00" at bounding box center [938, 267] width 43 height 12
click at [1010, 266] on span "$0.00" at bounding box center [991, 267] width 43 height 12
drag, startPoint x: 985, startPoint y: 265, endPoint x: 977, endPoint y: 264, distance: 7.5
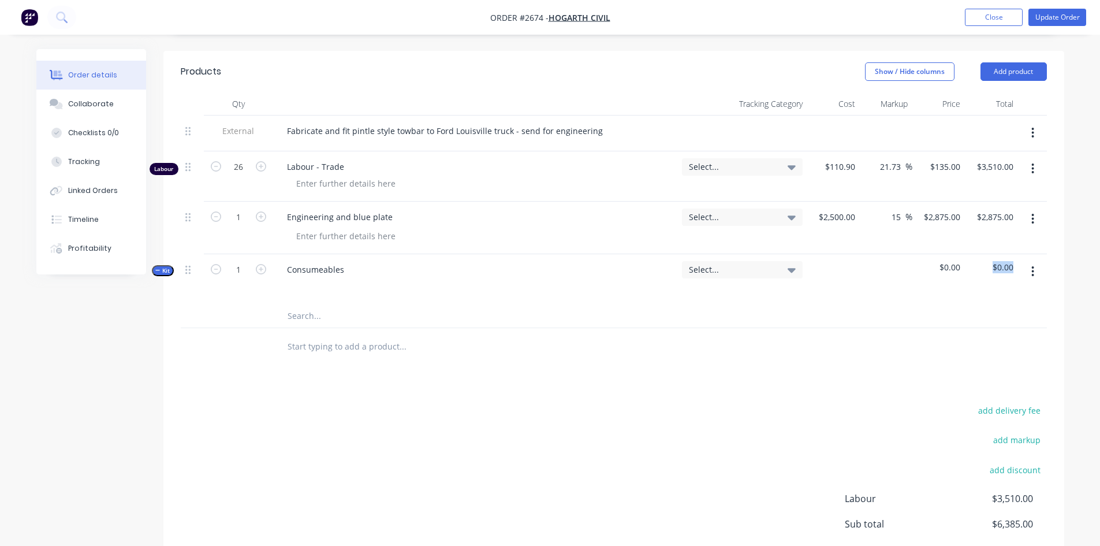
click at [977, 264] on div "$0.00" at bounding box center [991, 279] width 53 height 50
click at [1031, 268] on icon "button" at bounding box center [1032, 271] width 3 height 13
click at [1012, 269] on span "$0.00" at bounding box center [991, 267] width 43 height 12
drag, startPoint x: 1012, startPoint y: 268, endPoint x: 997, endPoint y: 265, distance: 14.8
click at [997, 265] on span "$0.00" at bounding box center [991, 267] width 43 height 12
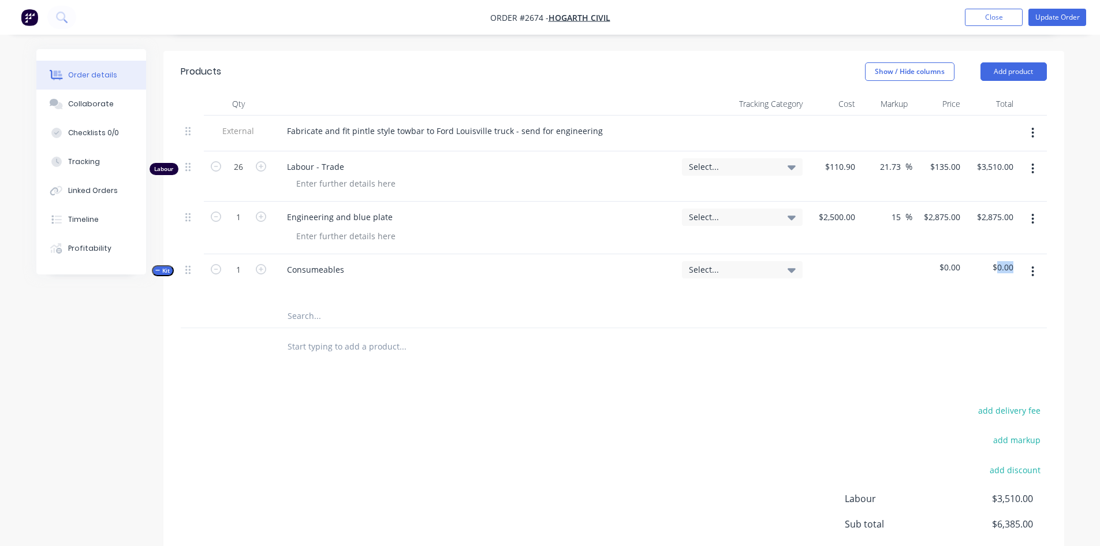
click at [1034, 267] on icon "button" at bounding box center [1032, 271] width 3 height 13
click at [972, 376] on div "Delete" at bounding box center [992, 371] width 89 height 17
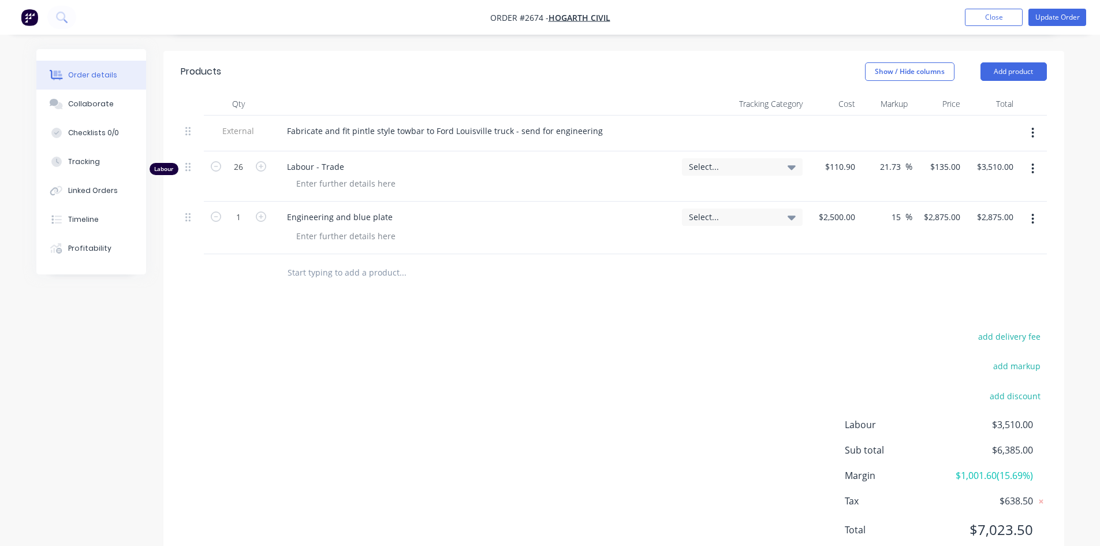
click at [342, 271] on input "text" at bounding box center [402, 272] width 231 height 23
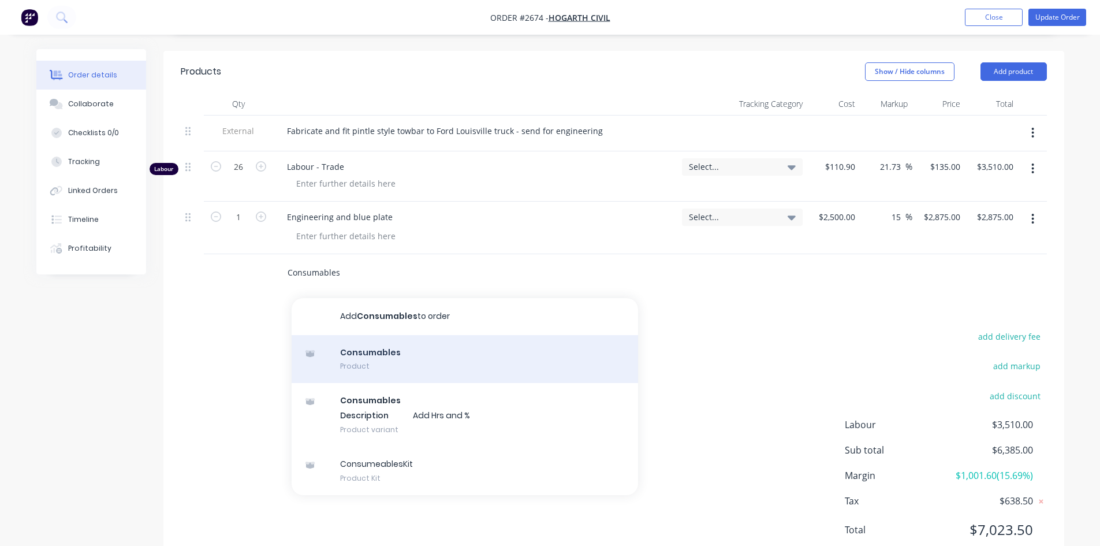
type input "Consumables"
click at [374, 362] on div "Consumables Product" at bounding box center [465, 359] width 347 height 49
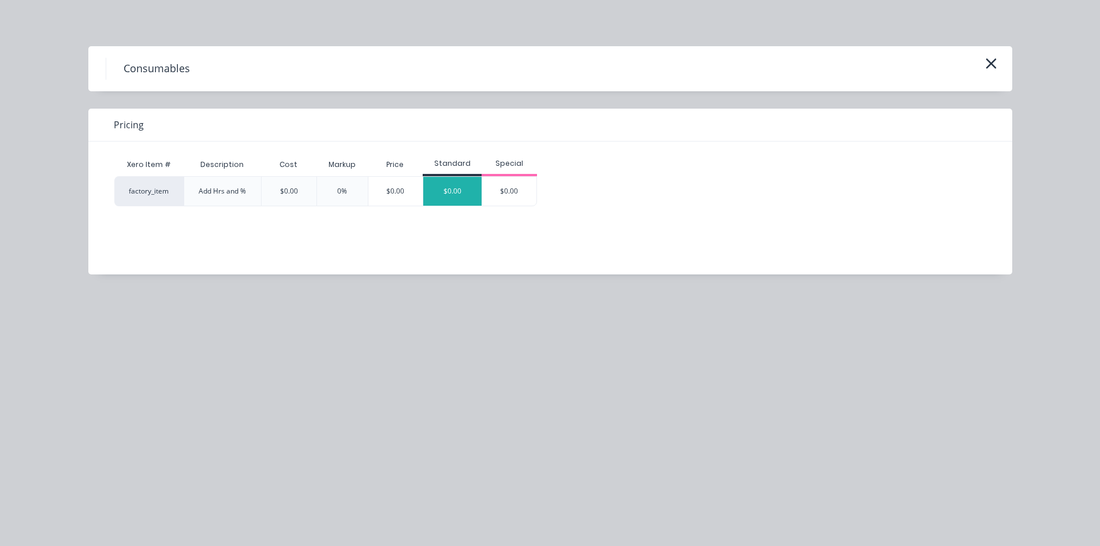
click at [459, 194] on div "$0.00" at bounding box center [452, 191] width 58 height 29
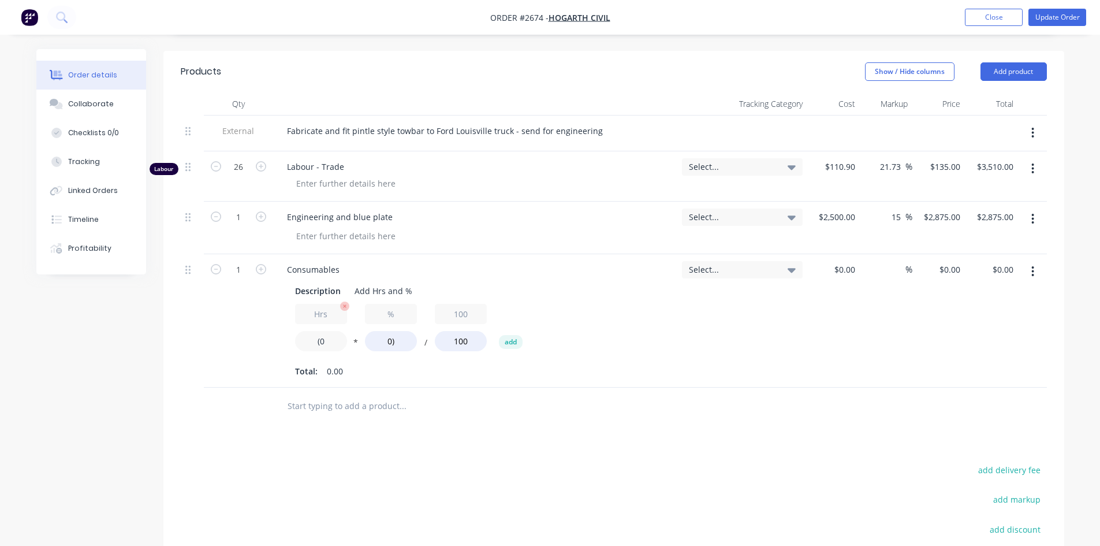
click at [327, 341] on input "(0" at bounding box center [321, 341] width 52 height 20
click at [1034, 272] on icon "button" at bounding box center [1032, 271] width 3 height 13
click at [964, 373] on div "Delete" at bounding box center [992, 371] width 89 height 17
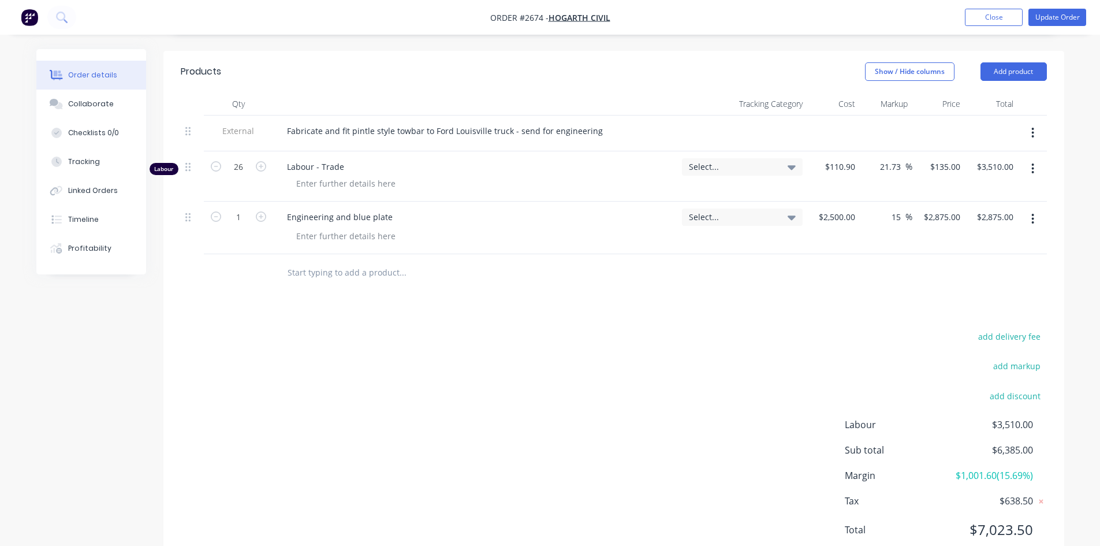
click at [326, 263] on input "text" at bounding box center [402, 272] width 231 height 23
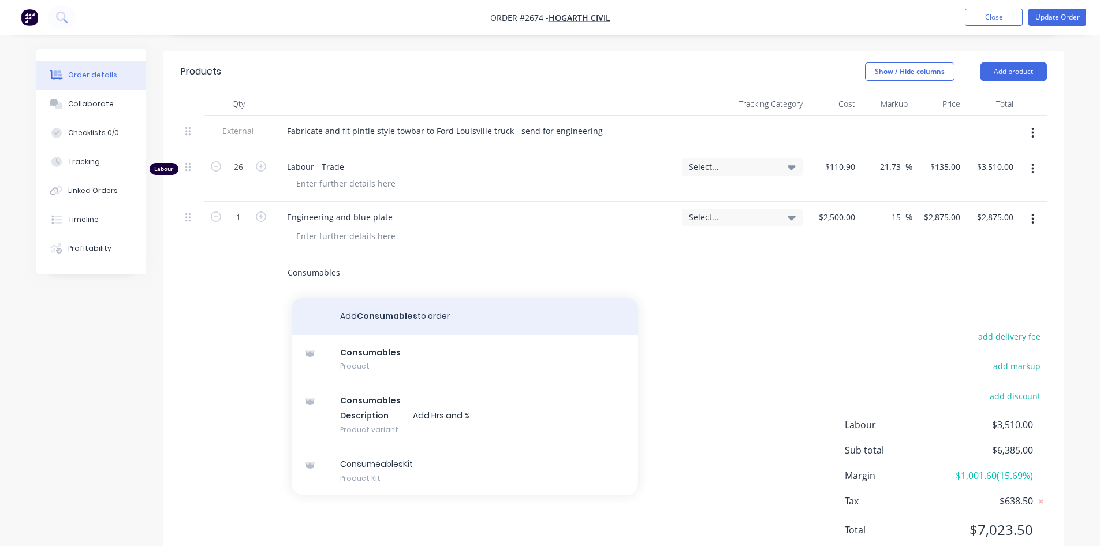
type input "Consumables"
click at [387, 319] on button "Add Consumables to order" at bounding box center [465, 316] width 347 height 37
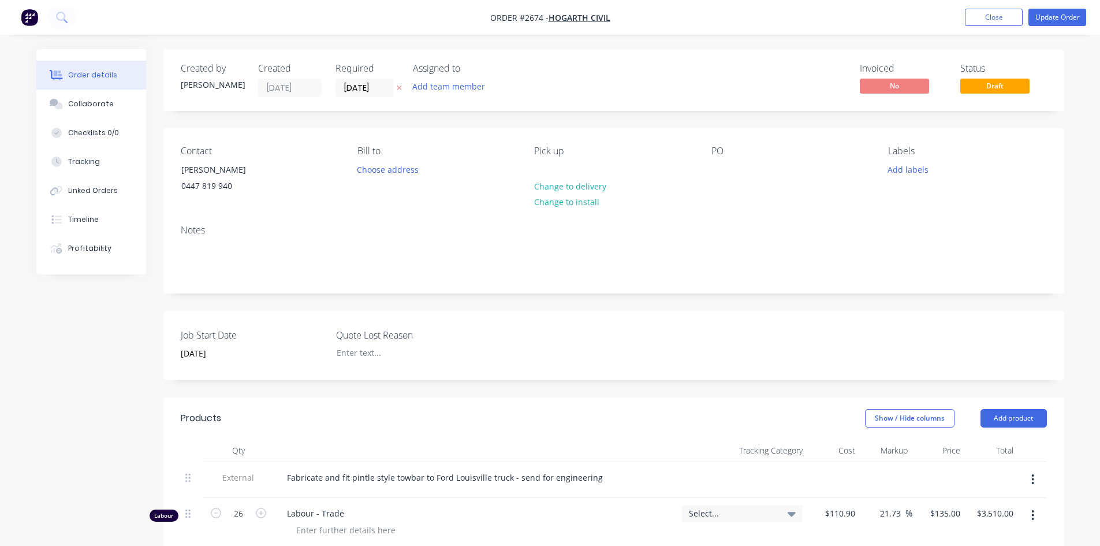
scroll to position [289, 0]
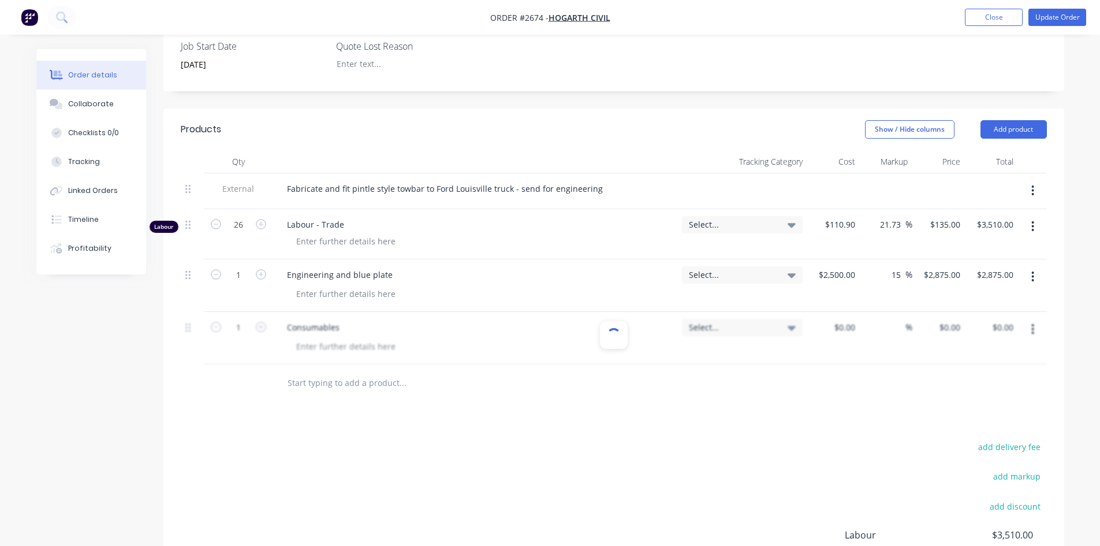
drag, startPoint x: 706, startPoint y: 331, endPoint x: 683, endPoint y: 367, distance: 42.9
click at [702, 333] on div at bounding box center [614, 338] width 866 height 53
click at [671, 408] on div "Products Show / Hide columns Add product Qty Tracking Category Cost Markup Pric…" at bounding box center [613, 394] width 901 height 571
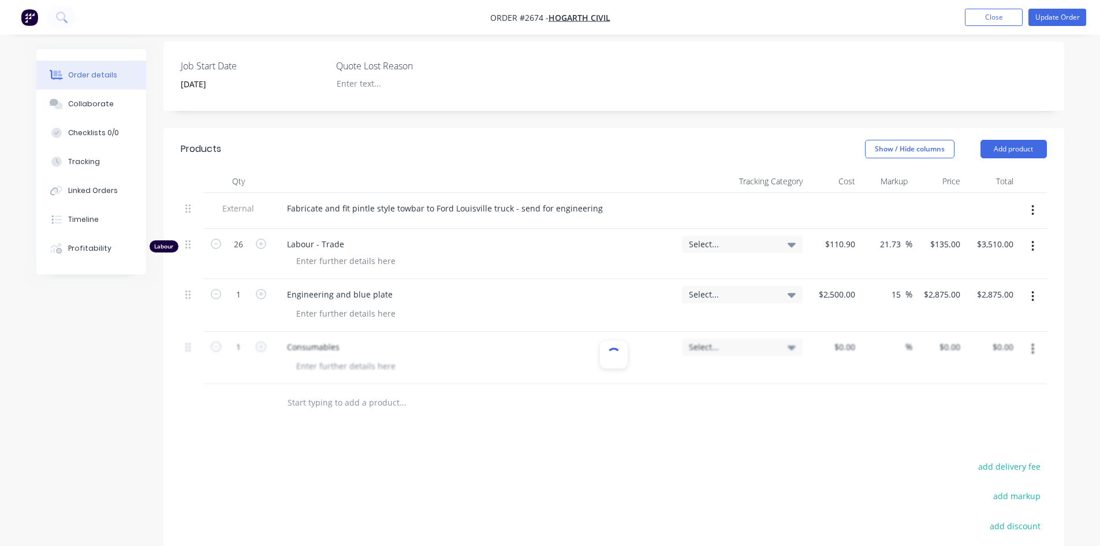
scroll to position [266, 0]
click at [861, 350] on div at bounding box center [614, 360] width 866 height 53
click at [356, 406] on input "text" at bounding box center [402, 405] width 231 height 23
click at [338, 409] on input "text" at bounding box center [402, 405] width 231 height 23
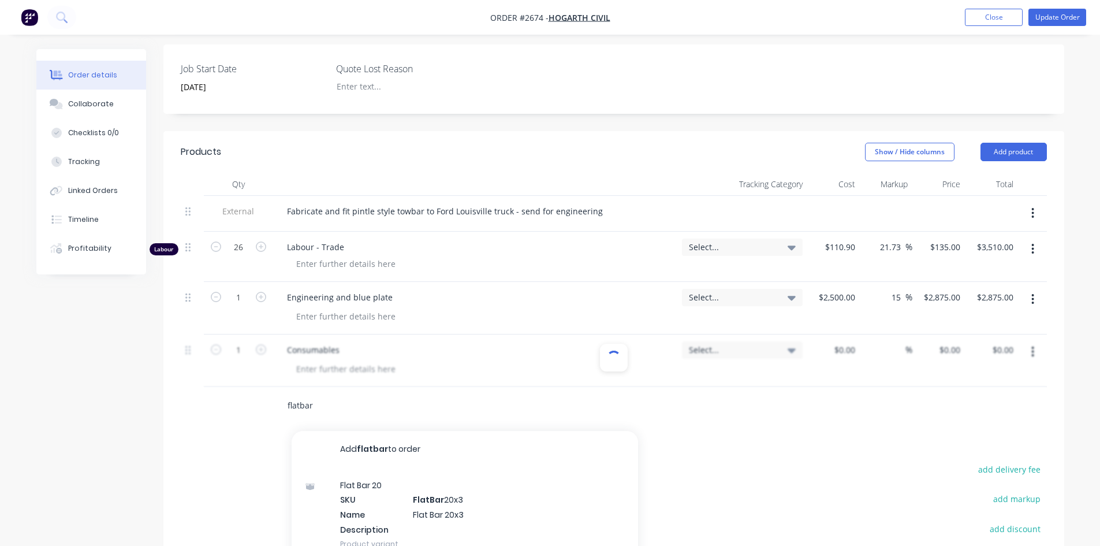
type input "flatbar"
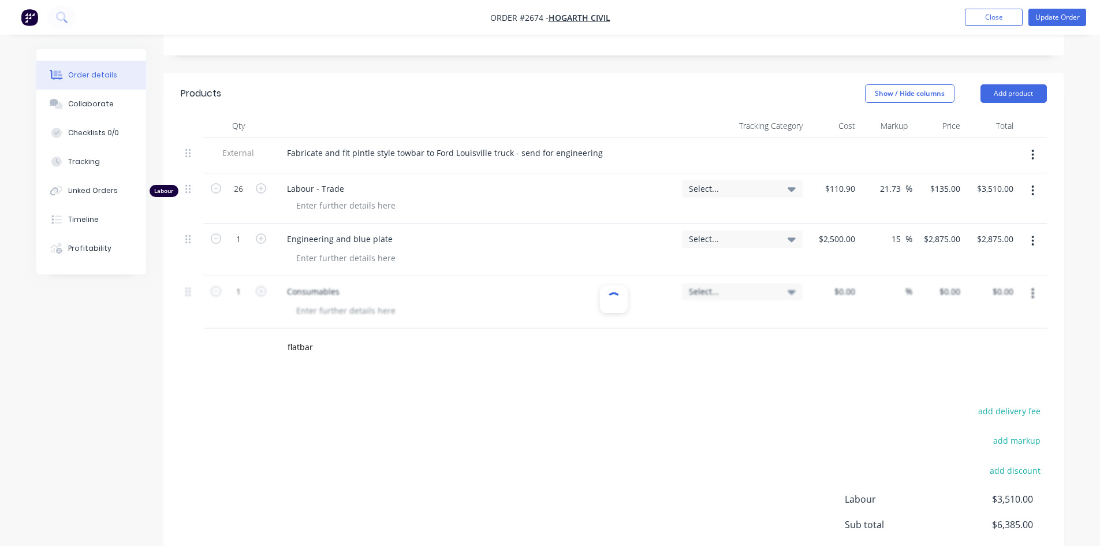
scroll to position [324, 0]
drag, startPoint x: 312, startPoint y: 350, endPoint x: 274, endPoint y: 349, distance: 38.7
click at [274, 349] on div "flatbar Add flatbar to order Flat Bar 20 SKU FlatBar 20x3 Name Flat Bar 20x3 De…" at bounding box center [481, 348] width 416 height 38
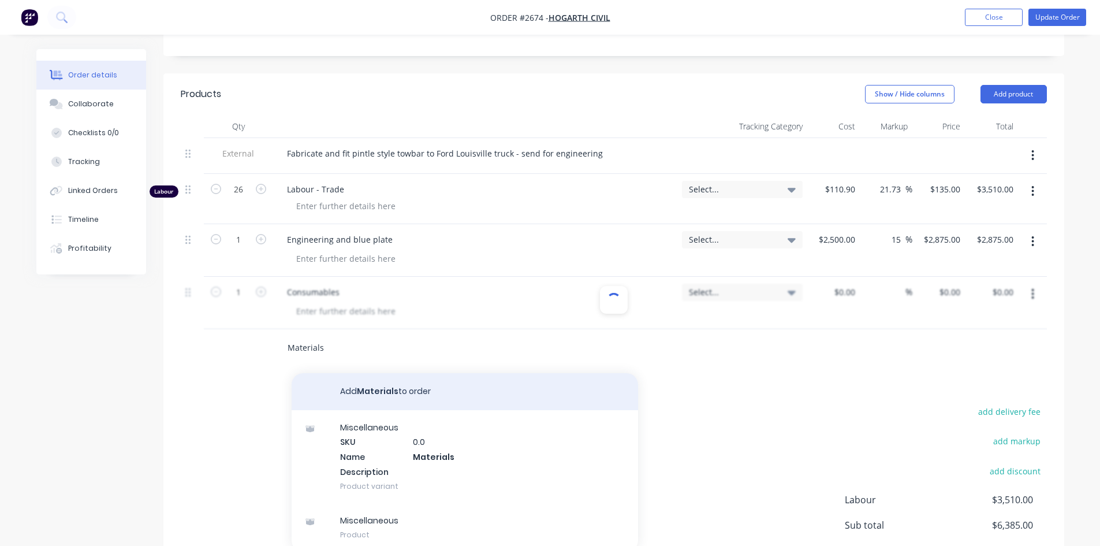
type input "Materials"
click at [403, 389] on button "Add Materials to order" at bounding box center [465, 391] width 347 height 37
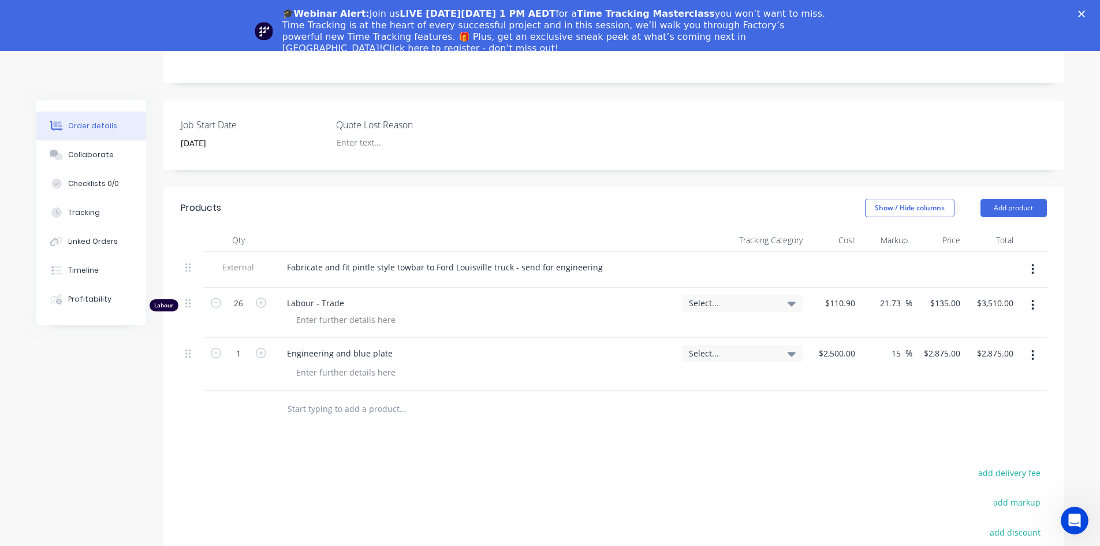
scroll to position [289, 0]
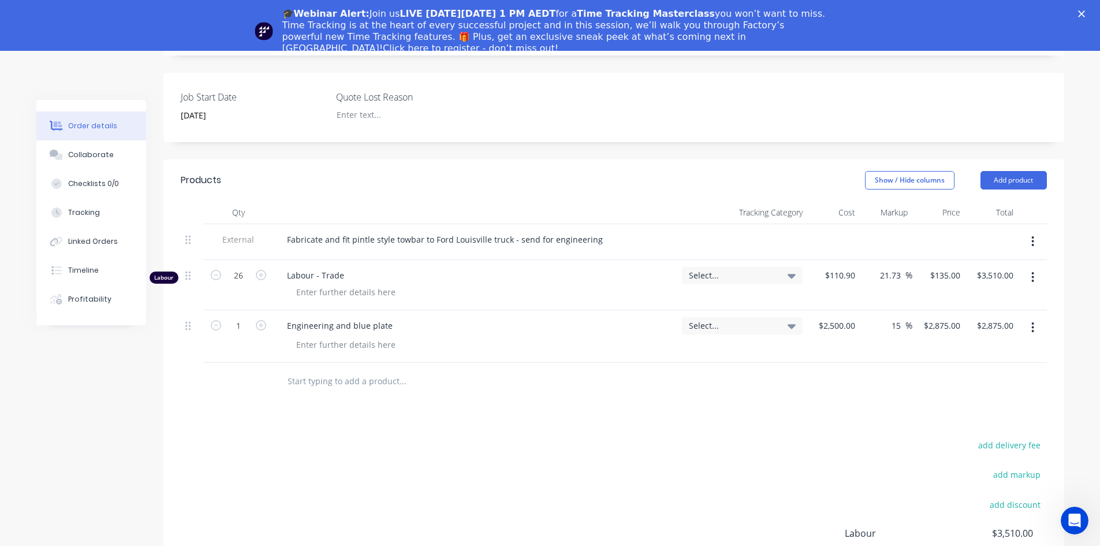
click at [348, 379] on input "text" at bounding box center [402, 381] width 231 height 23
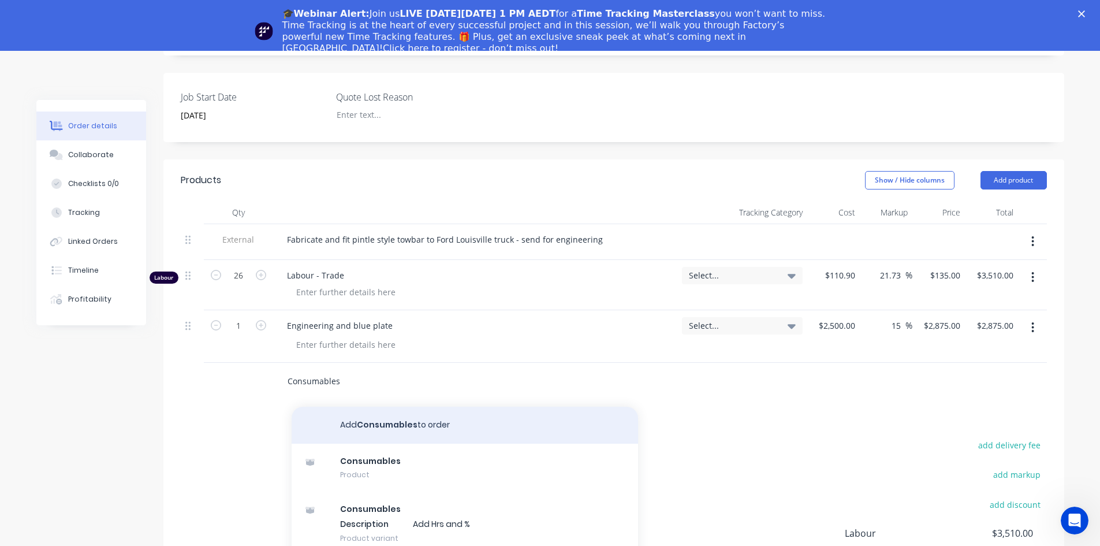
type input "Consumables"
click at [387, 419] on button "Add Consumables to order" at bounding box center [465, 425] width 347 height 37
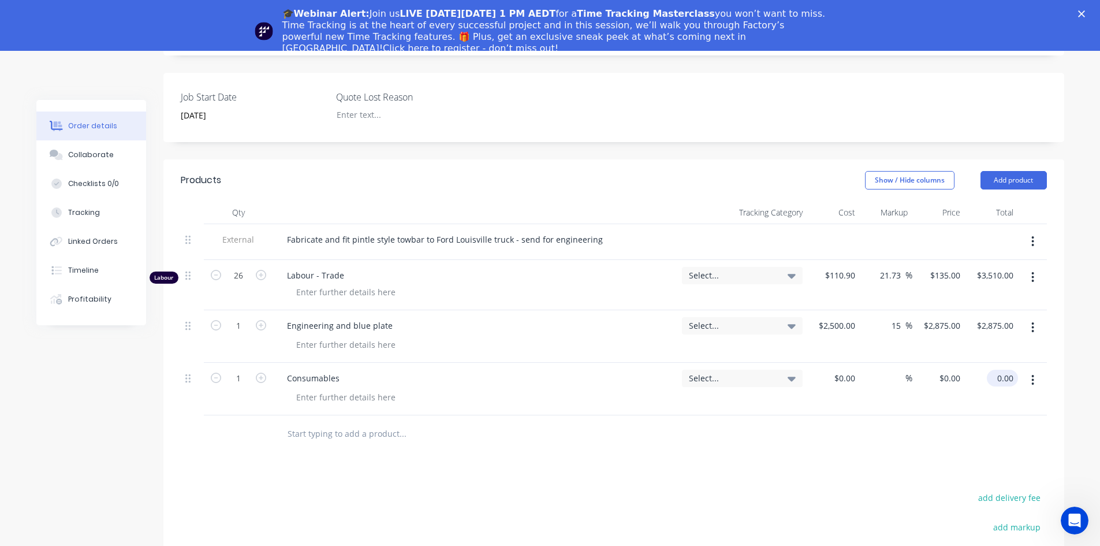
click at [1004, 374] on input "0.00" at bounding box center [1005, 378] width 27 height 17
type input "80"
type input "$80.00"
click at [841, 486] on div "Products Show / Hide columns Add product Qty Tracking Category Cost Markup Pric…" at bounding box center [613, 444] width 901 height 571
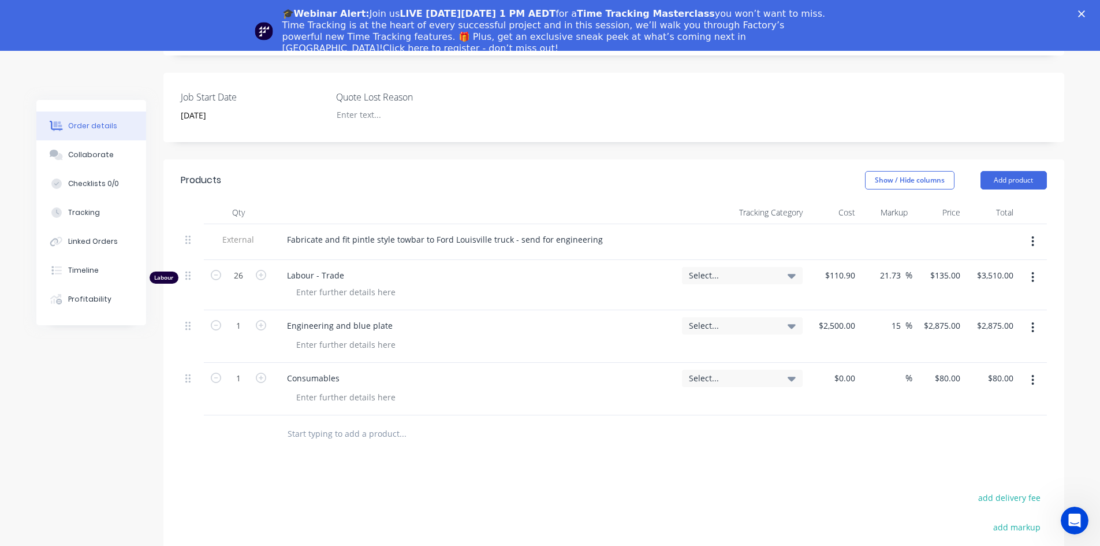
click at [345, 431] on input "text" at bounding box center [402, 433] width 231 height 23
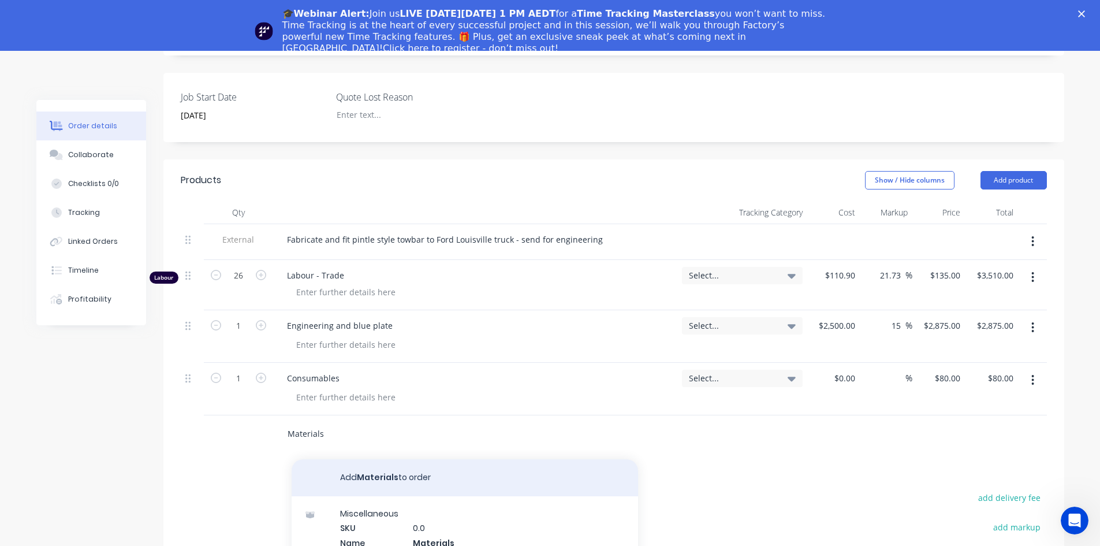
type input "Materials"
click at [379, 476] on button "Add Materials to order" at bounding box center [465, 477] width 347 height 37
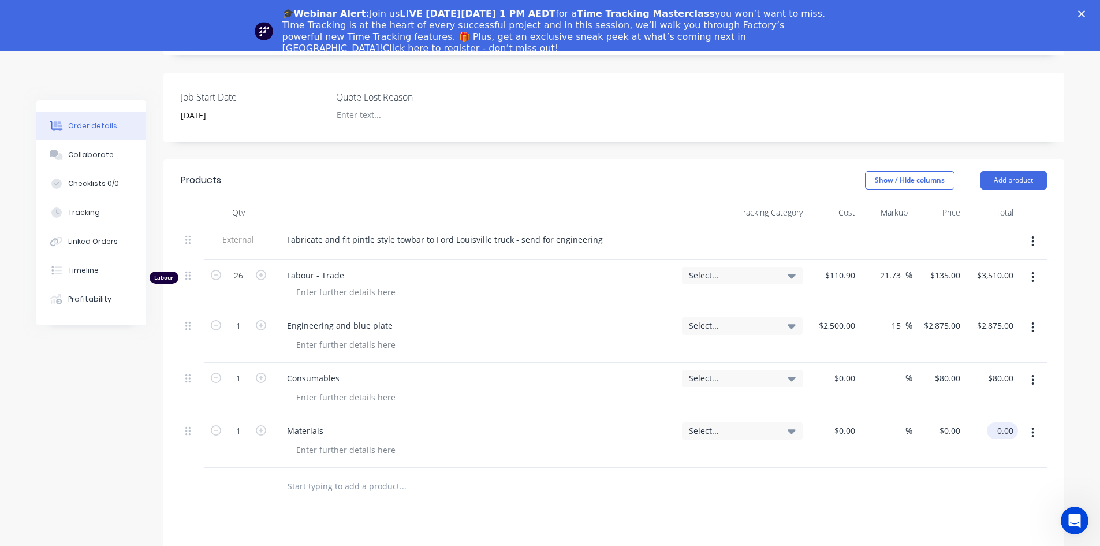
click at [1001, 430] on input "0.00" at bounding box center [1005, 430] width 27 height 17
type input "500"
type input "$500.00"
click at [895, 509] on div "Products Show / Hide columns Add product Qty Tracking Category Cost Markup Pric…" at bounding box center [613, 470] width 901 height 623
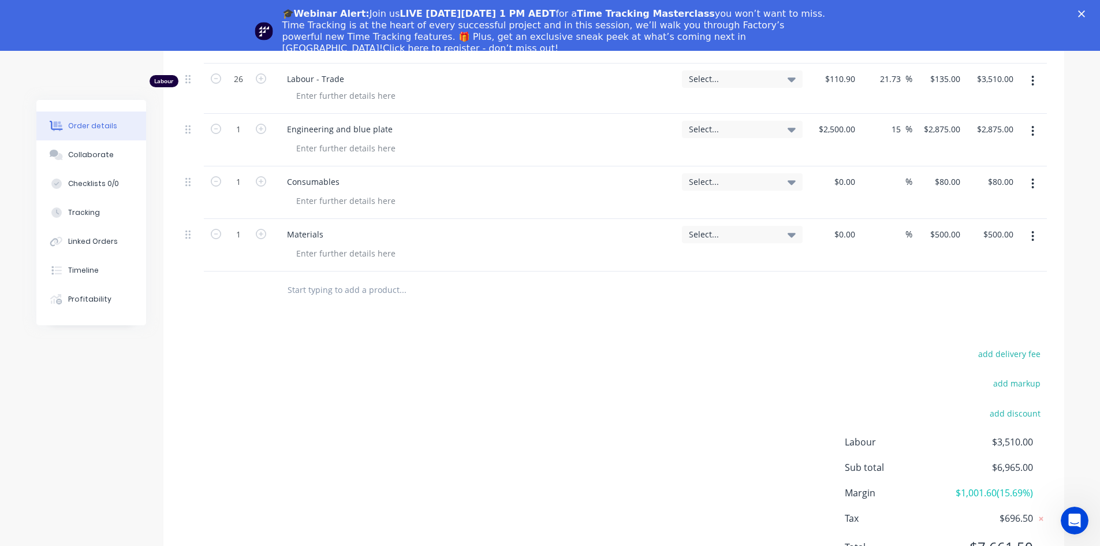
scroll to position [427, 0]
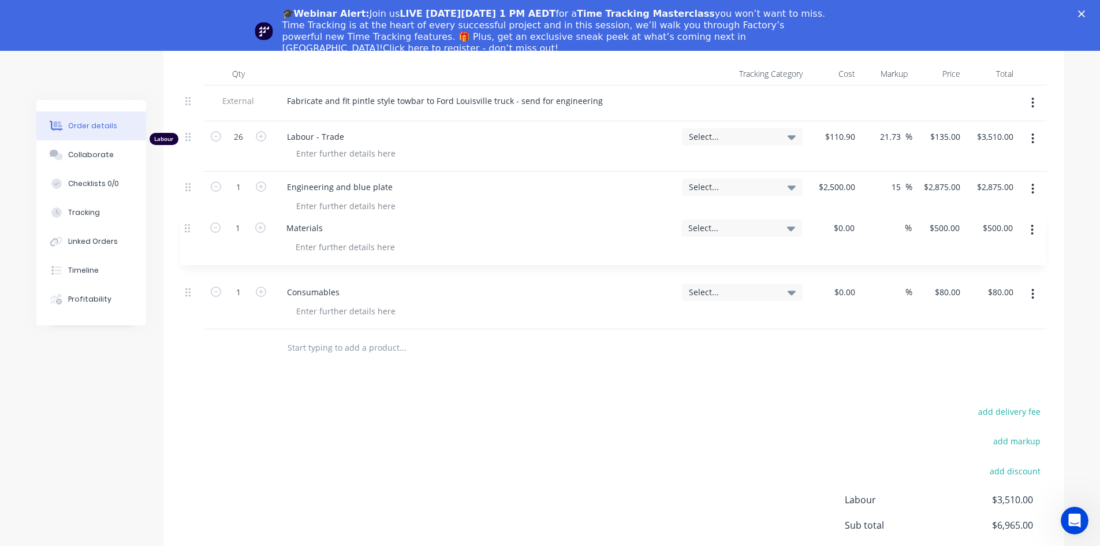
drag, startPoint x: 189, startPoint y: 291, endPoint x: 189, endPoint y: 224, distance: 67.6
click at [189, 224] on div "External Fabricate and fit pintle style towbar to Ford Louisville truck - send …" at bounding box center [614, 207] width 866 height 244
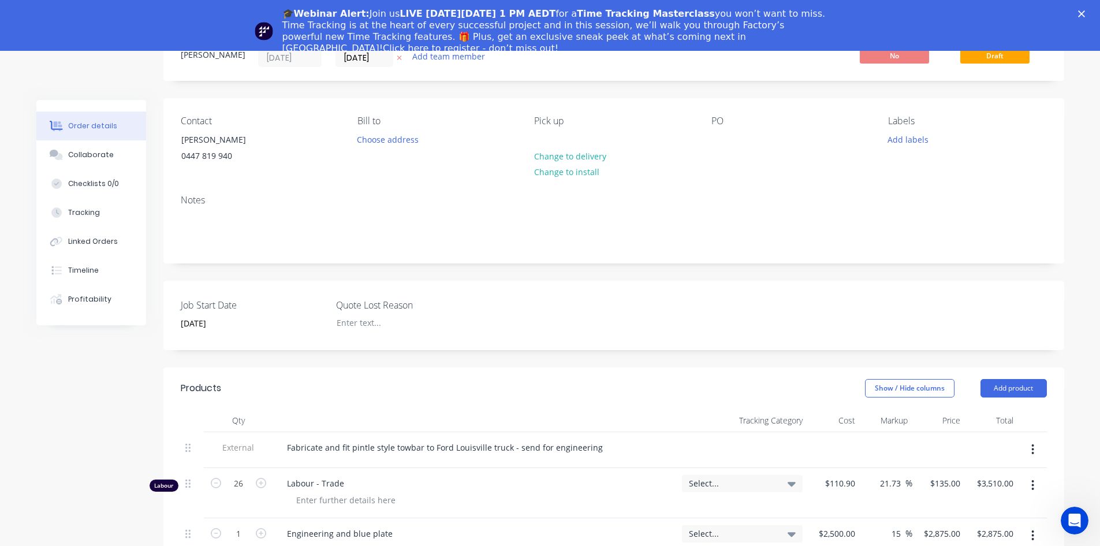
scroll to position [23, 0]
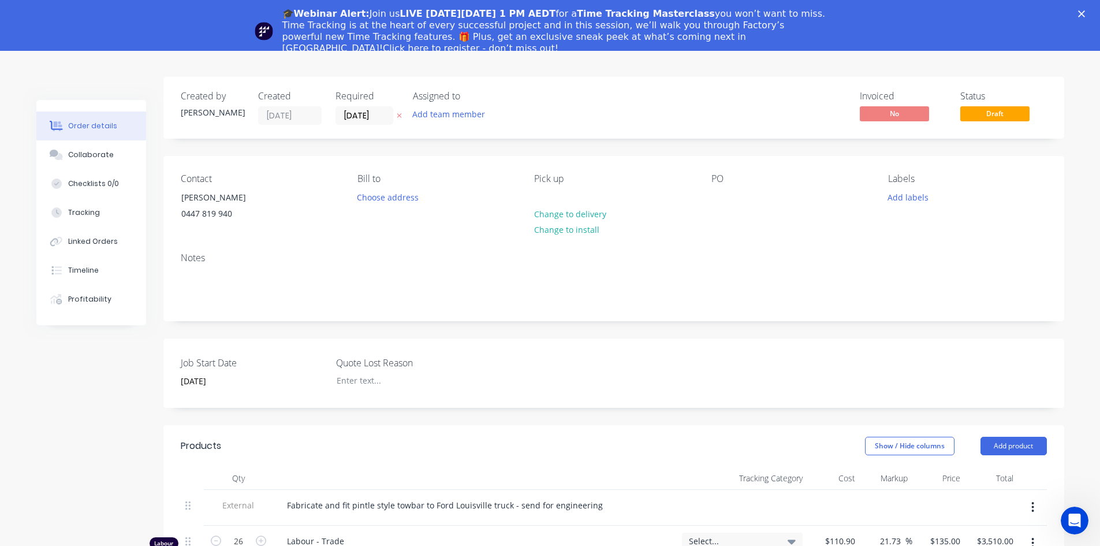
click at [1085, 12] on icon "Close" at bounding box center [1081, 13] width 7 height 7
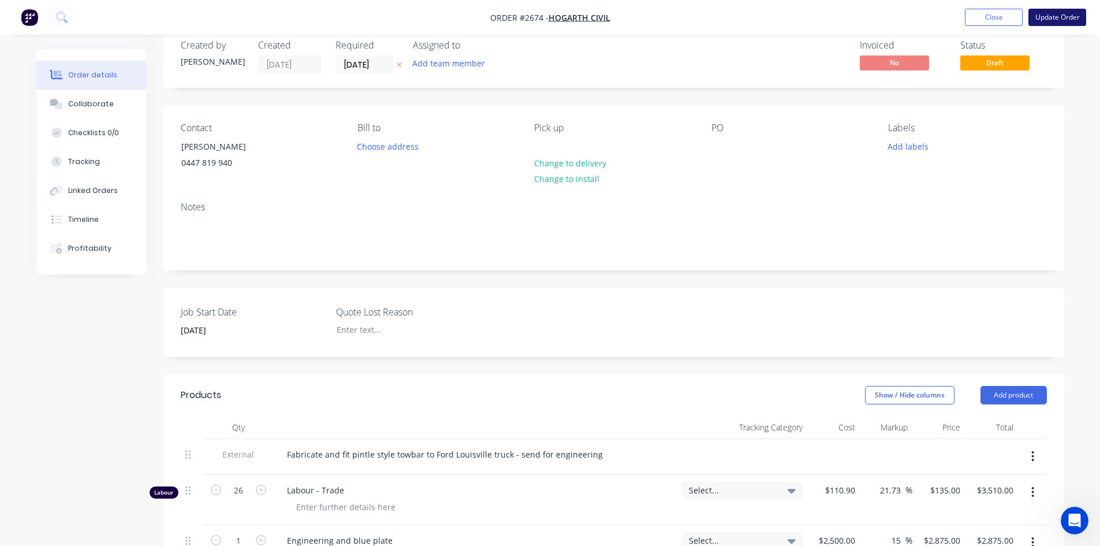
click at [1059, 13] on button "Update Order" at bounding box center [1058, 17] width 58 height 17
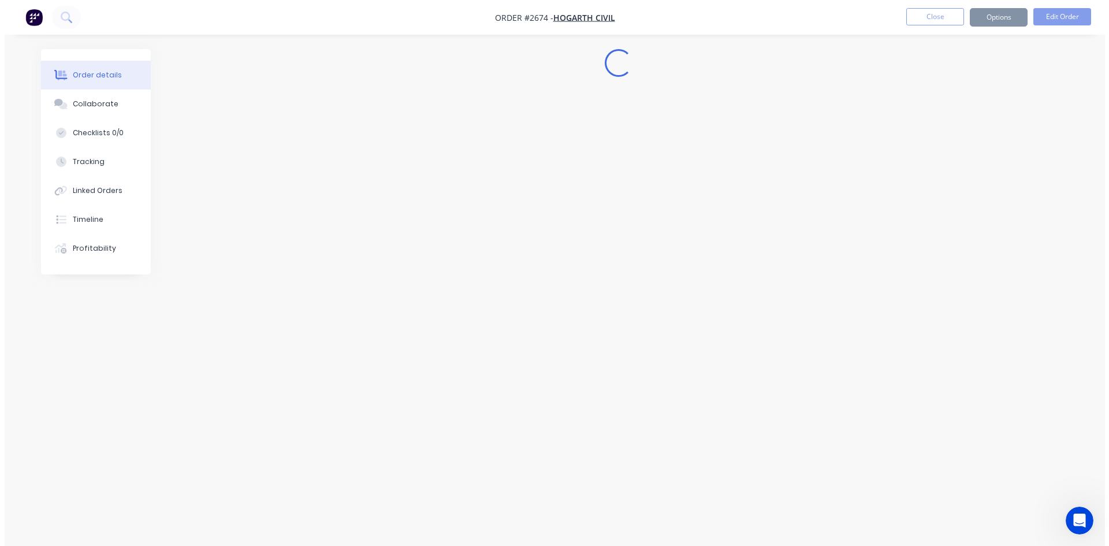
scroll to position [0, 0]
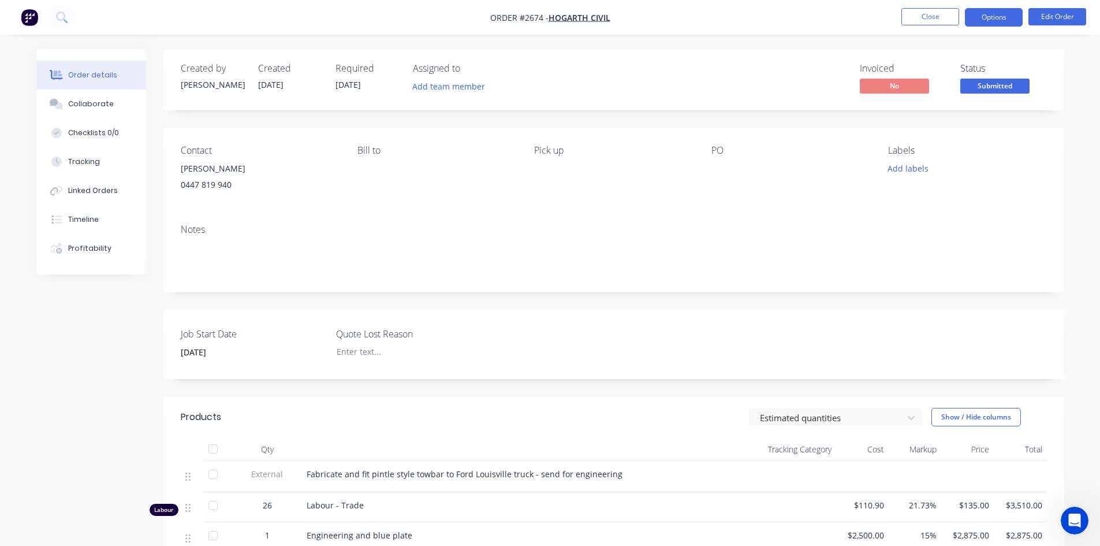
click at [1003, 15] on button "Options" at bounding box center [994, 17] width 58 height 18
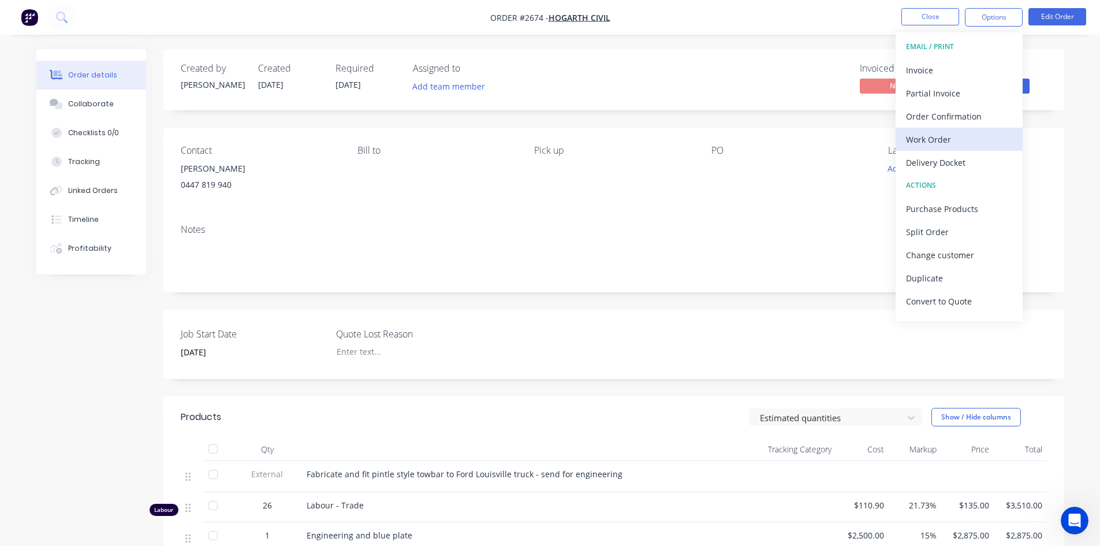
click at [949, 137] on div "Work Order" at bounding box center [959, 139] width 106 height 17
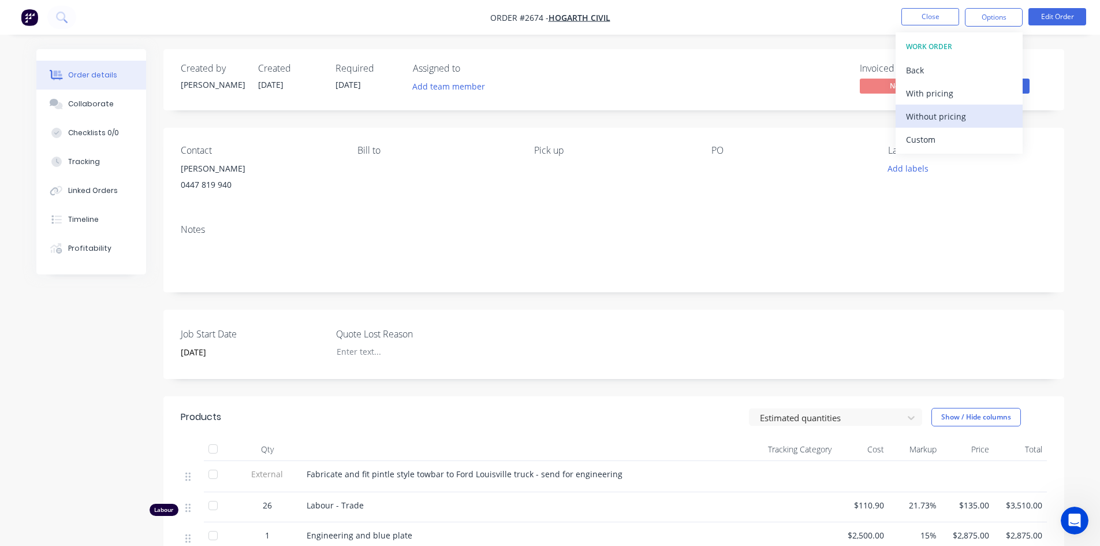
click at [928, 114] on div "Without pricing" at bounding box center [959, 116] width 106 height 17
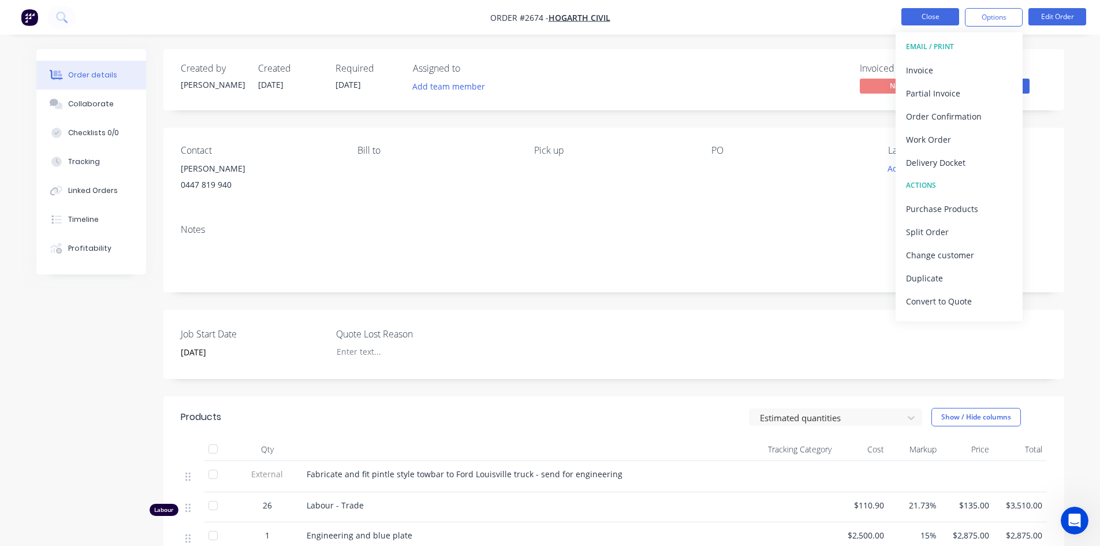
click at [944, 19] on button "Close" at bounding box center [931, 16] width 58 height 17
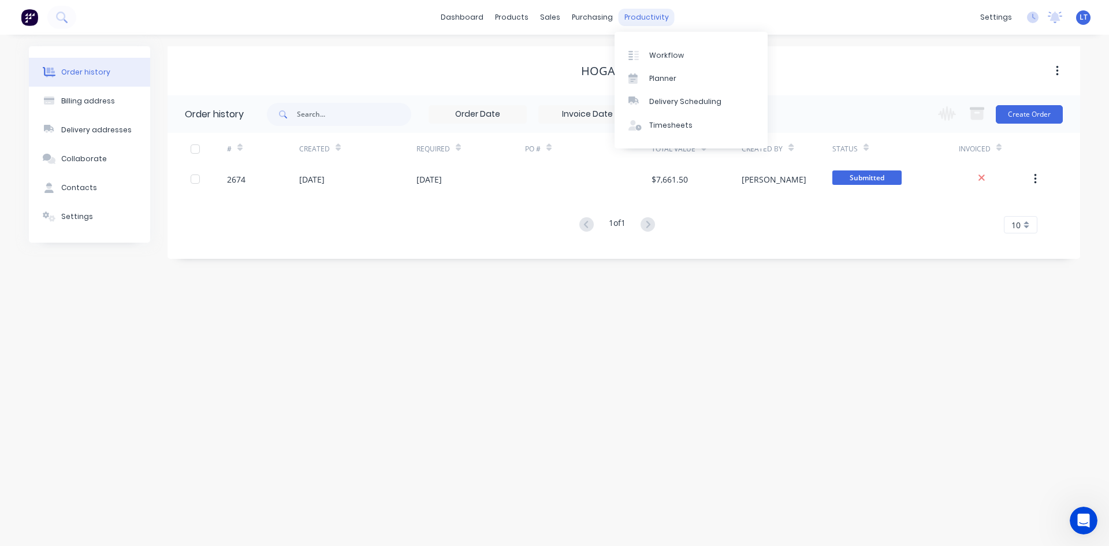
click at [638, 21] on div "productivity" at bounding box center [647, 17] width 56 height 17
click at [667, 83] on div "Planner" at bounding box center [662, 78] width 27 height 10
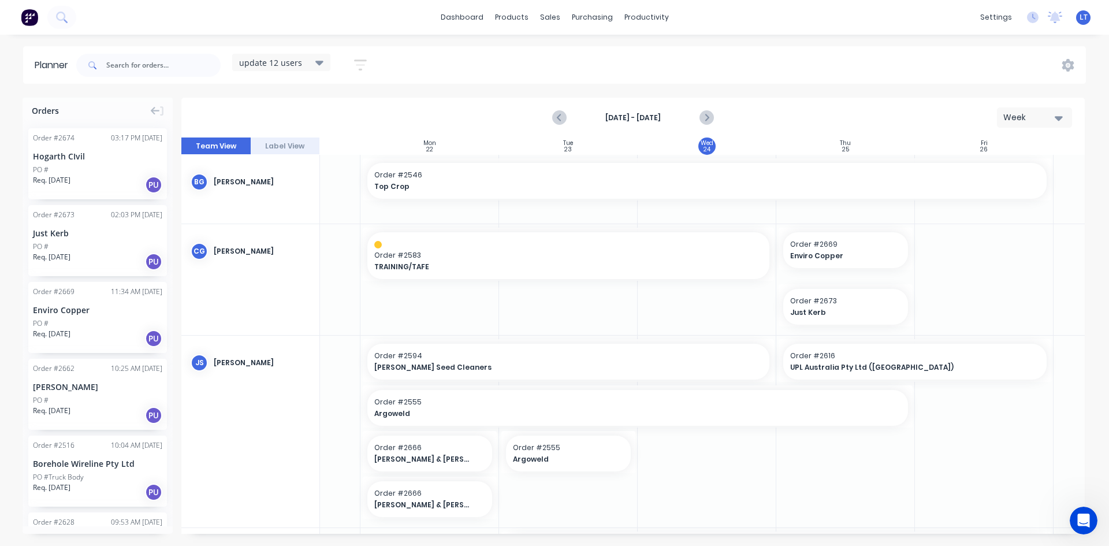
scroll to position [0, 100]
click at [703, 116] on icon "Next page" at bounding box center [706, 118] width 14 height 14
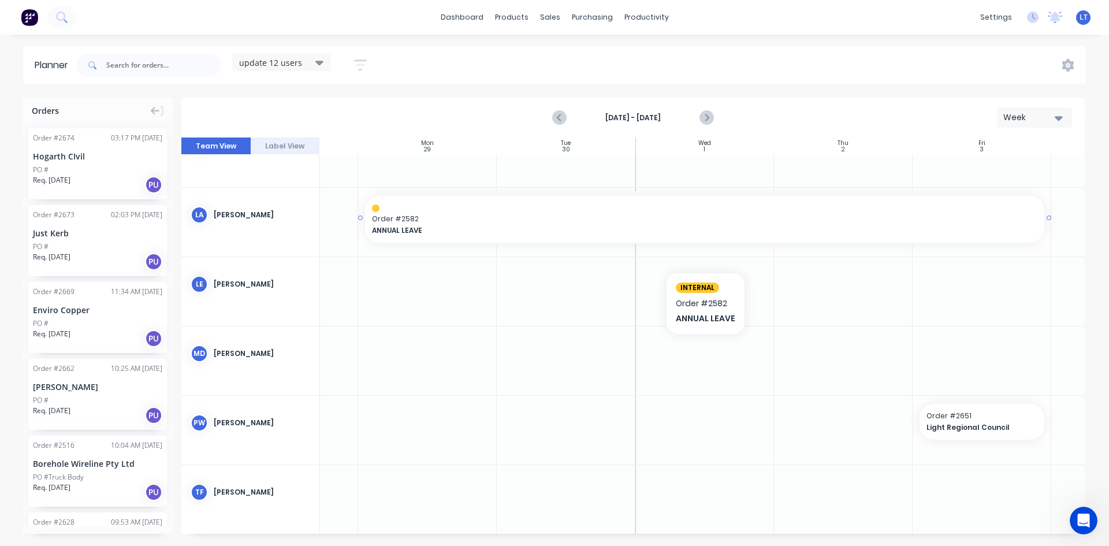
scroll to position [327, 100]
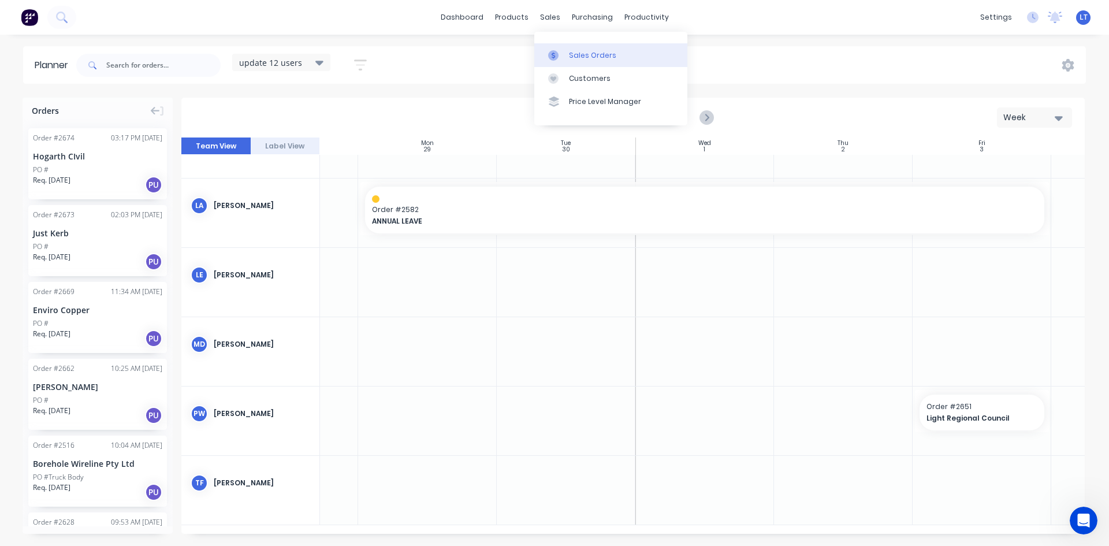
click at [609, 59] on div "Sales Orders" at bounding box center [592, 55] width 47 height 10
